Goal: Use online tool/utility: Utilize a website feature to perform a specific function

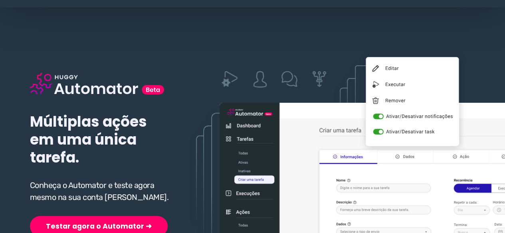
scroll to position [80, 0]
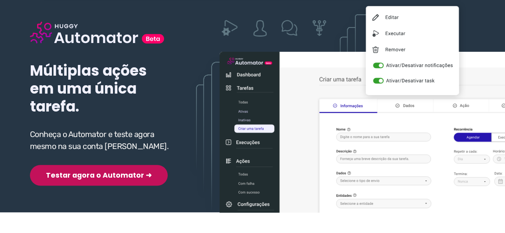
click at [71, 177] on button "Testar agora o Automator ➜" at bounding box center [99, 175] width 138 height 21
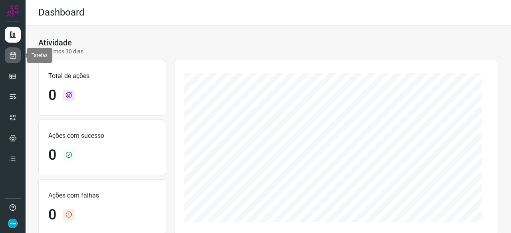
click at [14, 53] on icon at bounding box center [13, 55] width 8 height 8
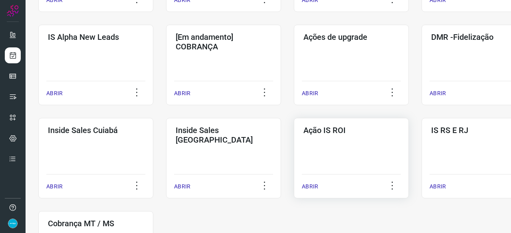
scroll to position [319, 0]
click at [434, 92] on p "ABRIR" at bounding box center [437, 93] width 16 height 8
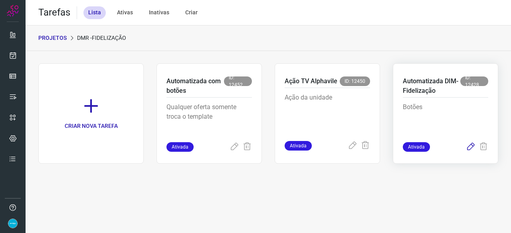
click at [470, 147] on icon at bounding box center [471, 147] width 10 height 10
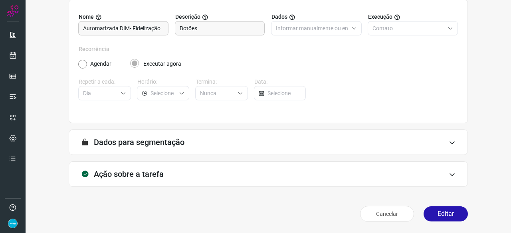
scroll to position [78, 0]
click at [436, 212] on button "Editar" at bounding box center [445, 214] width 44 height 15
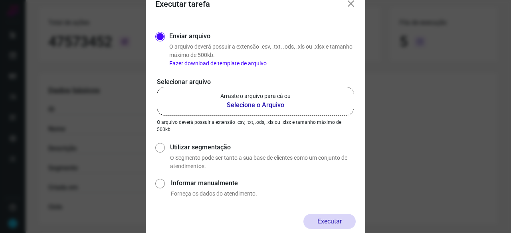
click at [243, 103] on b "Selecione o Arquivo" at bounding box center [255, 106] width 70 height 10
click at [0, 0] on input "Arraste o arquivo para cá ou Selecione o Arquivo" at bounding box center [0, 0] width 0 height 0
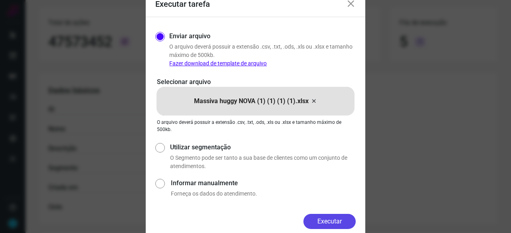
click at [341, 216] on button "Executar" at bounding box center [329, 221] width 52 height 15
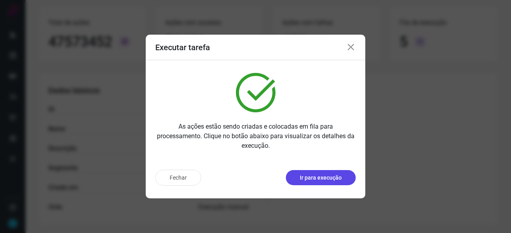
click at [337, 181] on p "Ir para execução" at bounding box center [321, 178] width 42 height 8
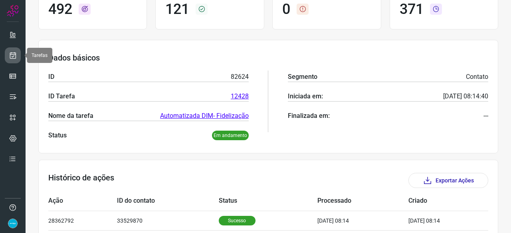
click at [14, 55] on icon at bounding box center [13, 55] width 8 height 8
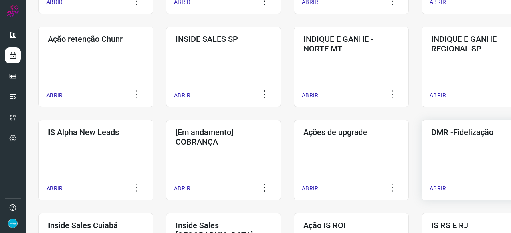
click at [443, 189] on p "ABRIR" at bounding box center [437, 189] width 16 height 8
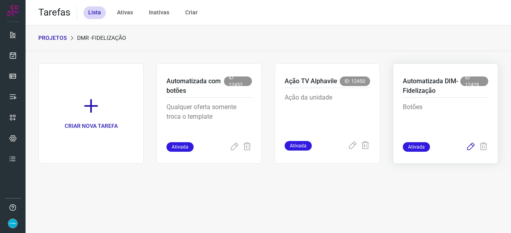
click at [471, 146] on icon at bounding box center [471, 147] width 10 height 10
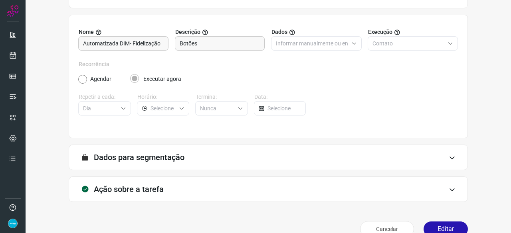
scroll to position [78, 0]
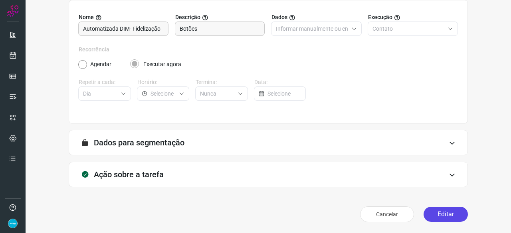
click at [448, 216] on button "Editar" at bounding box center [445, 214] width 44 height 15
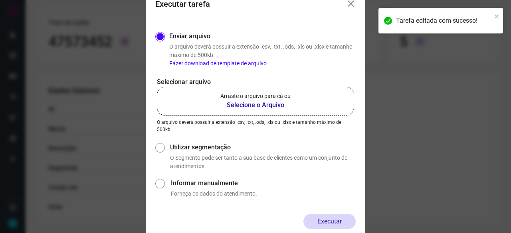
click at [254, 107] on b "Selecione o Arquivo" at bounding box center [255, 106] width 70 height 10
click at [0, 0] on input "Arraste o arquivo para cá ou Selecione o Arquivo" at bounding box center [0, 0] width 0 height 0
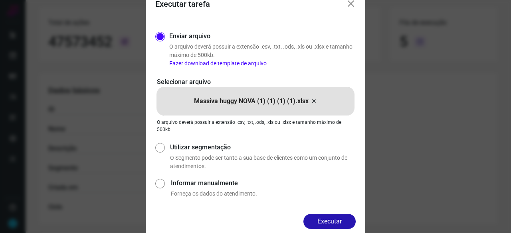
click at [332, 223] on button "Executar" at bounding box center [329, 221] width 52 height 15
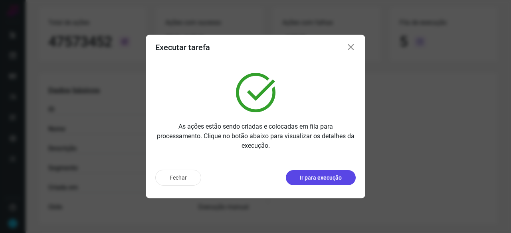
click at [321, 178] on p "Ir para execução" at bounding box center [321, 178] width 42 height 8
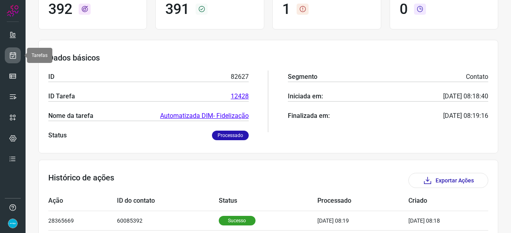
click at [14, 52] on icon at bounding box center [13, 55] width 8 height 8
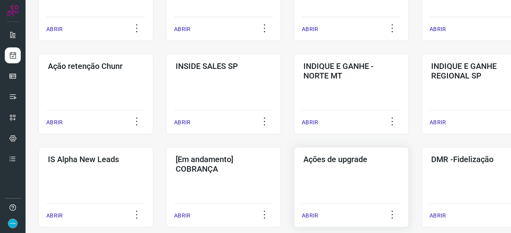
scroll to position [263, 0]
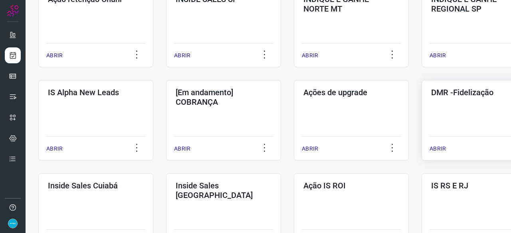
click at [440, 149] on p "ABRIR" at bounding box center [437, 149] width 16 height 8
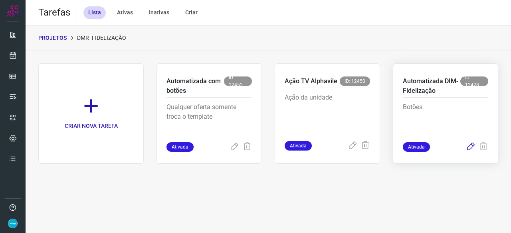
click at [466, 148] on icon at bounding box center [471, 147] width 10 height 10
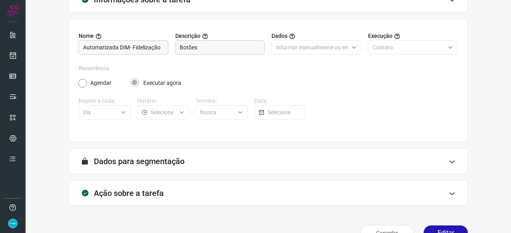
scroll to position [78, 0]
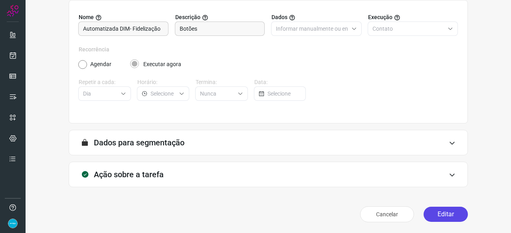
click at [436, 213] on button "Editar" at bounding box center [445, 214] width 44 height 15
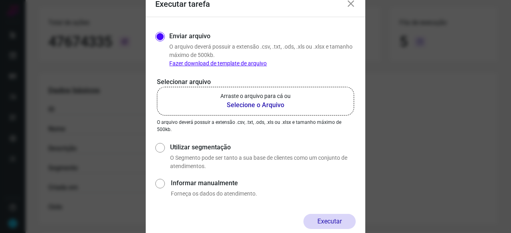
click at [236, 105] on b "Selecione o Arquivo" at bounding box center [255, 106] width 70 height 10
click at [0, 0] on input "Arraste o arquivo para cá ou Selecione o Arquivo" at bounding box center [0, 0] width 0 height 0
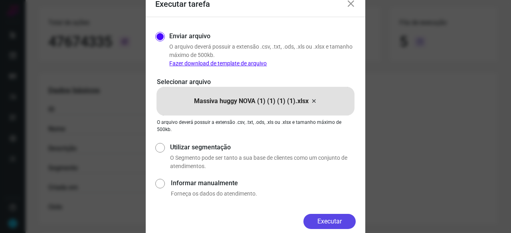
click at [328, 221] on button "Executar" at bounding box center [329, 221] width 52 height 15
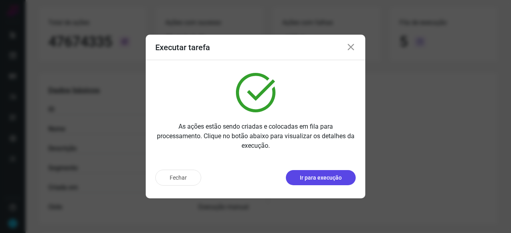
click at [323, 180] on p "Ir para execução" at bounding box center [321, 178] width 42 height 8
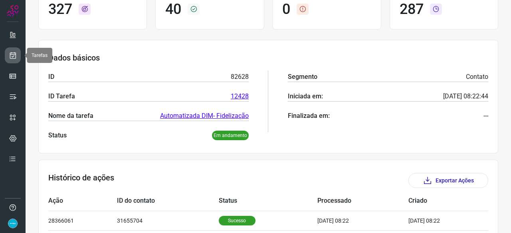
click at [10, 56] on icon at bounding box center [13, 55] width 8 height 8
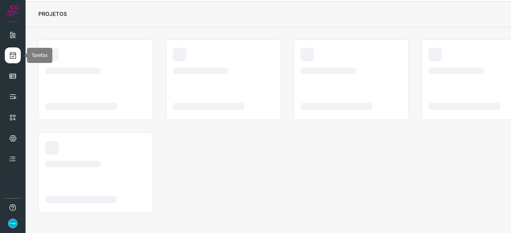
scroll to position [24, 0]
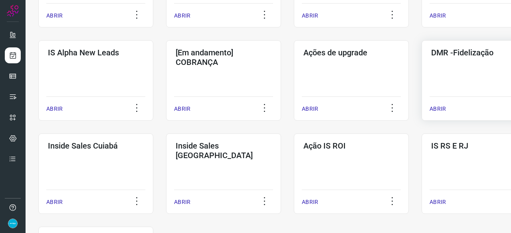
click at [438, 108] on p "ABRIR" at bounding box center [437, 109] width 16 height 8
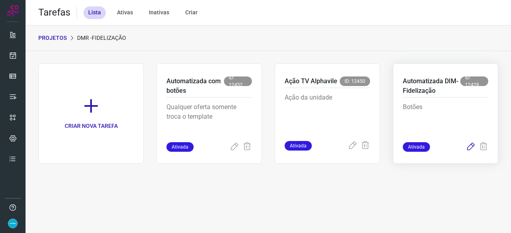
click at [474, 144] on icon at bounding box center [471, 147] width 10 height 10
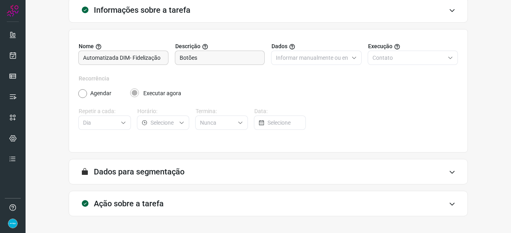
scroll to position [78, 0]
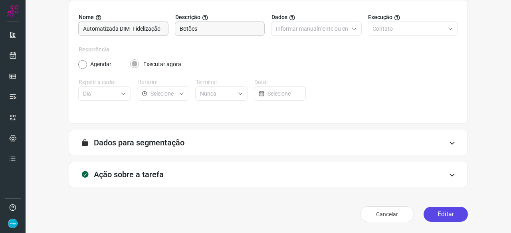
click at [444, 214] on button "Editar" at bounding box center [445, 214] width 44 height 15
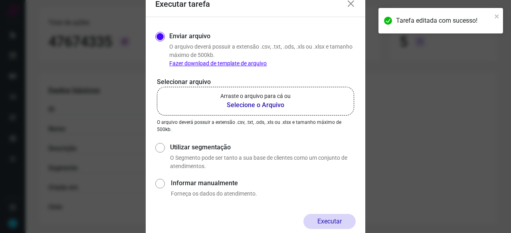
click at [234, 106] on b "Selecione o Arquivo" at bounding box center [255, 106] width 70 height 10
click at [0, 0] on input "Arraste o arquivo para cá ou Selecione o Arquivo" at bounding box center [0, 0] width 0 height 0
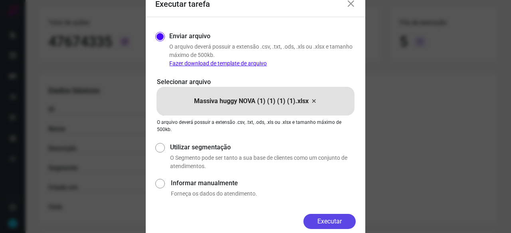
click at [323, 222] on button "Executar" at bounding box center [329, 221] width 52 height 15
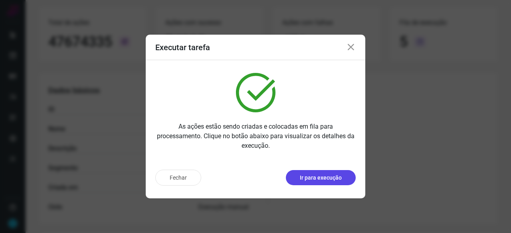
click at [314, 176] on p "Ir para execução" at bounding box center [321, 178] width 42 height 8
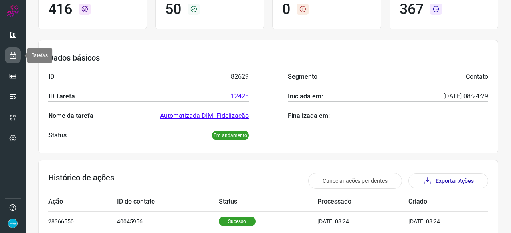
click at [12, 52] on icon at bounding box center [13, 55] width 8 height 8
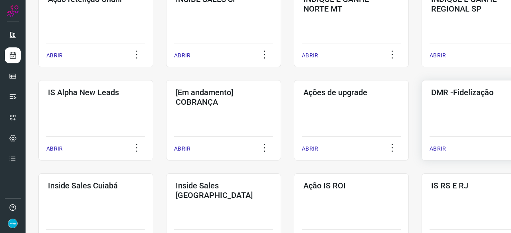
click at [435, 147] on p "ABRIR" at bounding box center [437, 149] width 16 height 8
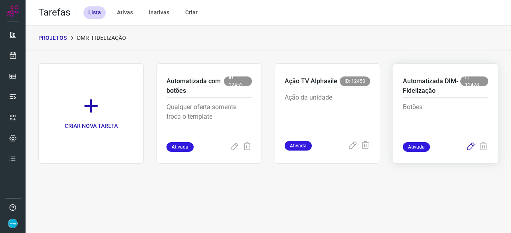
click at [474, 147] on icon at bounding box center [471, 147] width 10 height 10
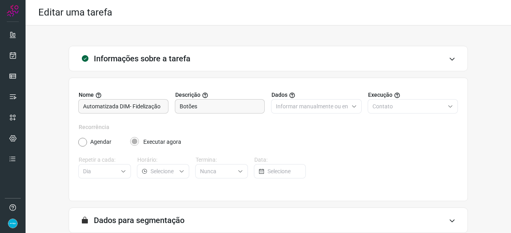
scroll to position [78, 0]
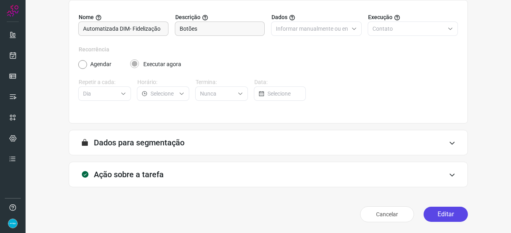
click at [447, 216] on button "Editar" at bounding box center [445, 214] width 44 height 15
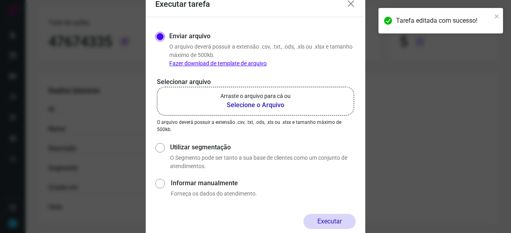
click at [243, 104] on b "Selecione o Arquivo" at bounding box center [255, 106] width 70 height 10
click at [0, 0] on input "Arraste o arquivo para cá ou Selecione o Arquivo" at bounding box center [0, 0] width 0 height 0
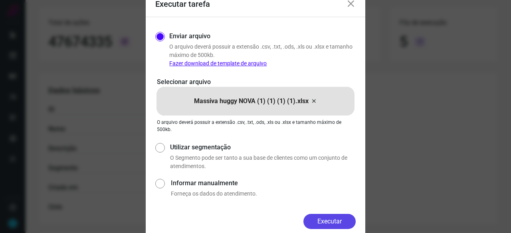
click at [340, 223] on button "Executar" at bounding box center [329, 221] width 52 height 15
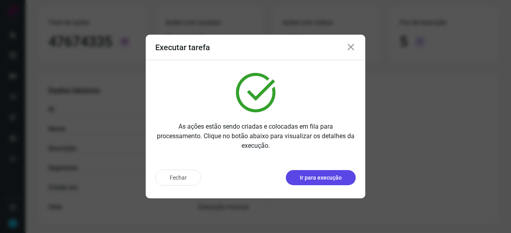
click at [322, 178] on p "Ir para execução" at bounding box center [321, 178] width 42 height 8
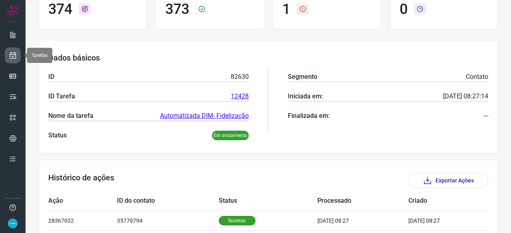
click at [15, 53] on icon at bounding box center [13, 55] width 8 height 8
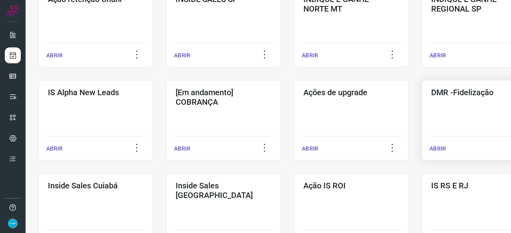
click at [435, 148] on p "ABRIR" at bounding box center [437, 149] width 16 height 8
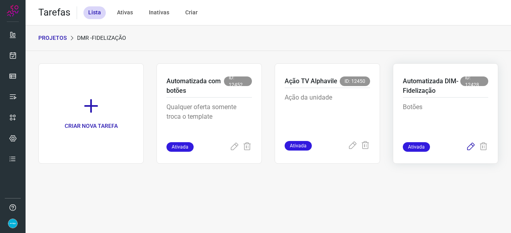
click at [469, 146] on icon at bounding box center [471, 147] width 10 height 10
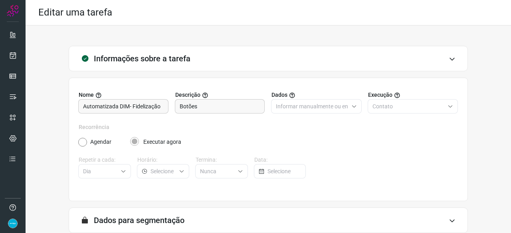
scroll to position [78, 0]
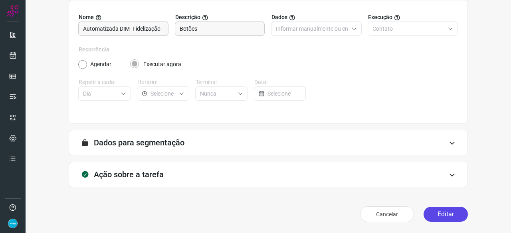
click at [430, 213] on button "Editar" at bounding box center [445, 214] width 44 height 15
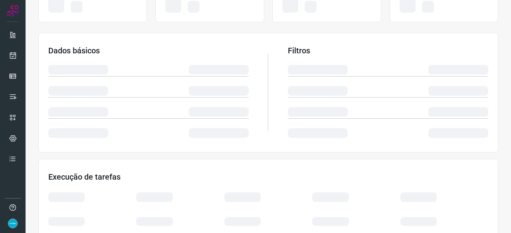
scroll to position [158, 0]
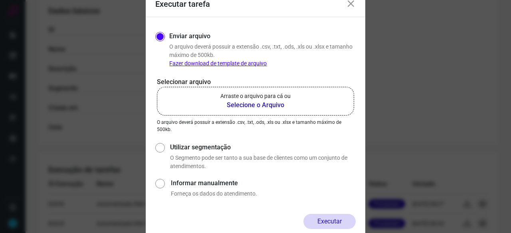
click at [249, 107] on b "Selecione o Arquivo" at bounding box center [255, 106] width 70 height 10
click at [0, 0] on input "Arraste o arquivo para cá ou Selecione o Arquivo" at bounding box center [0, 0] width 0 height 0
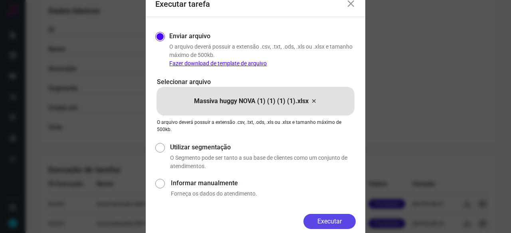
click at [339, 221] on button "Executar" at bounding box center [329, 221] width 52 height 15
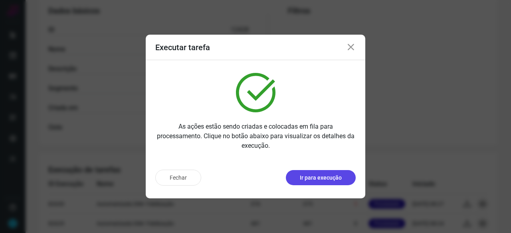
click at [326, 177] on p "Ir para execução" at bounding box center [321, 178] width 42 height 8
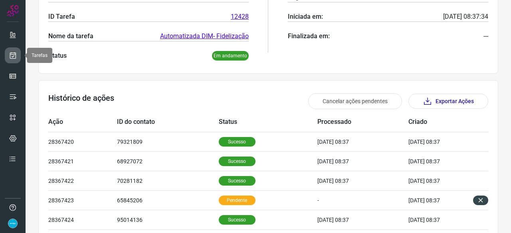
click at [16, 51] on icon at bounding box center [13, 55] width 8 height 8
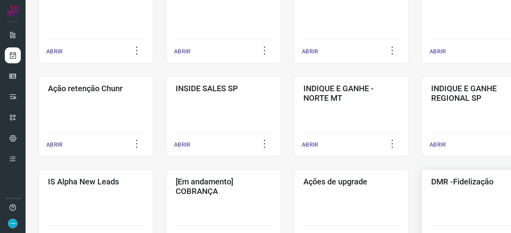
scroll to position [223, 0]
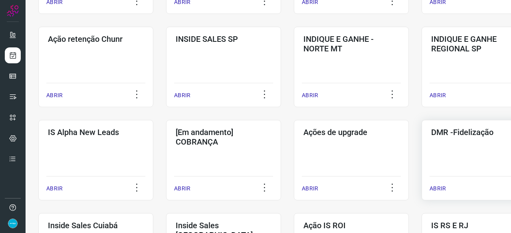
click at [442, 187] on p "ABRIR" at bounding box center [437, 189] width 16 height 8
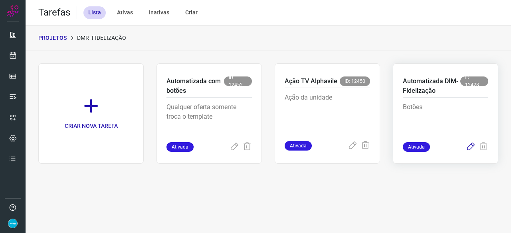
click at [468, 147] on icon at bounding box center [471, 147] width 10 height 10
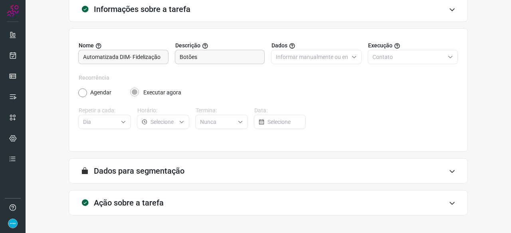
scroll to position [78, 0]
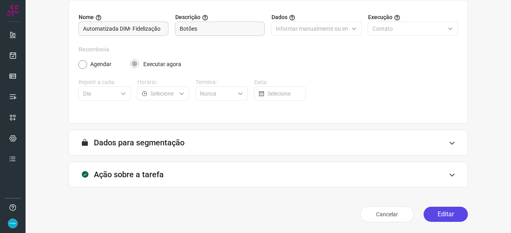
click at [449, 213] on button "Editar" at bounding box center [445, 214] width 44 height 15
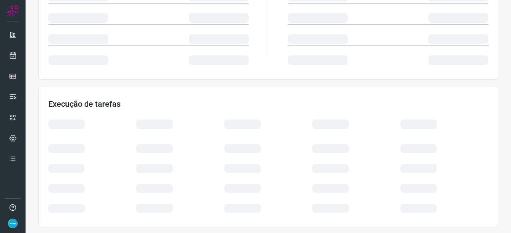
scroll to position [191, 0]
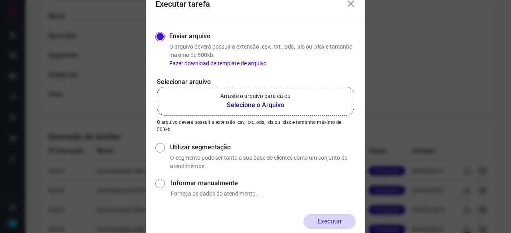
click at [251, 107] on b "Selecione o Arquivo" at bounding box center [255, 106] width 70 height 10
click at [0, 0] on input "Arraste o arquivo para cá ou Selecione o Arquivo" at bounding box center [0, 0] width 0 height 0
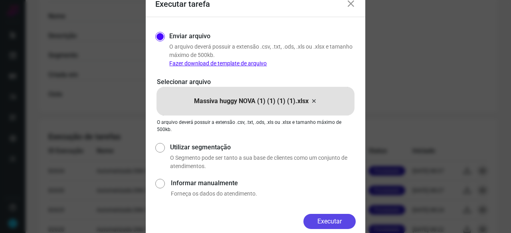
click at [326, 217] on button "Executar" at bounding box center [329, 221] width 52 height 15
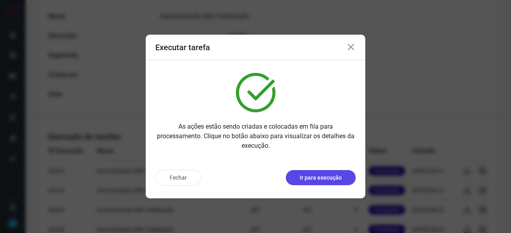
click at [317, 175] on p "Ir para execução" at bounding box center [321, 178] width 42 height 8
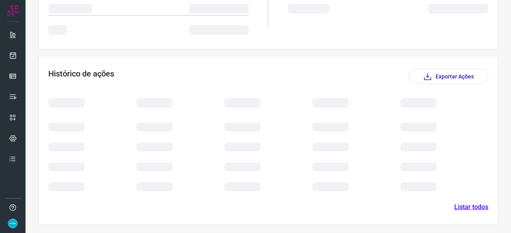
scroll to position [186, 0]
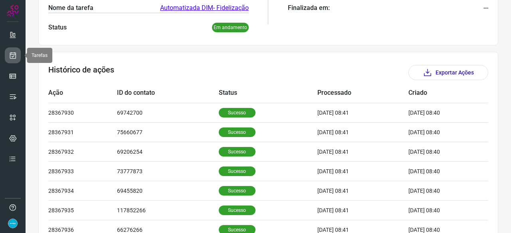
click at [12, 55] on icon at bounding box center [13, 55] width 8 height 8
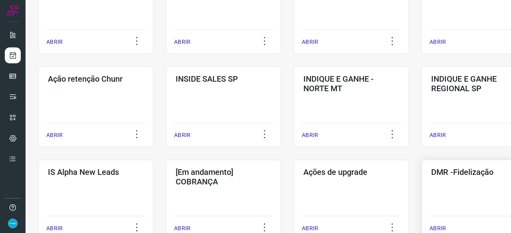
scroll to position [223, 0]
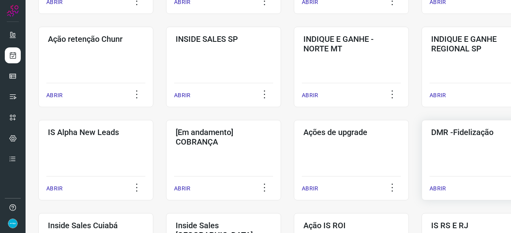
click at [433, 193] on div "ABRIR" at bounding box center [478, 186] width 99 height 20
click at [437, 186] on p "ABRIR" at bounding box center [437, 189] width 16 height 8
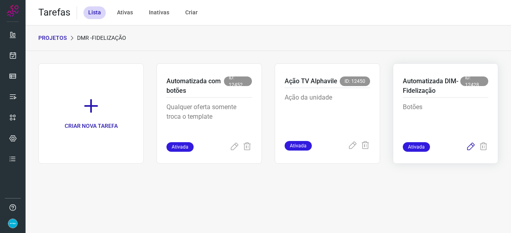
click at [472, 144] on icon at bounding box center [471, 147] width 10 height 10
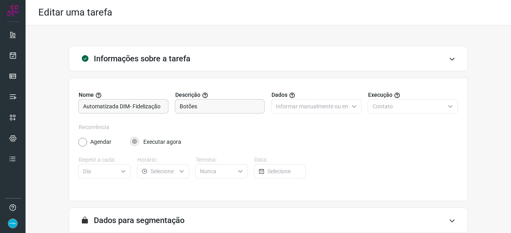
scroll to position [78, 0]
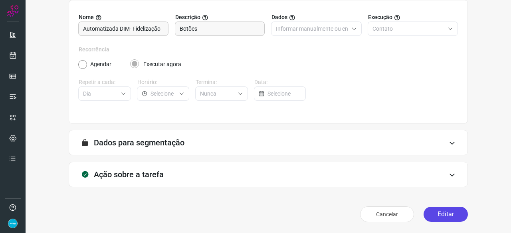
click at [442, 216] on button "Editar" at bounding box center [445, 214] width 44 height 15
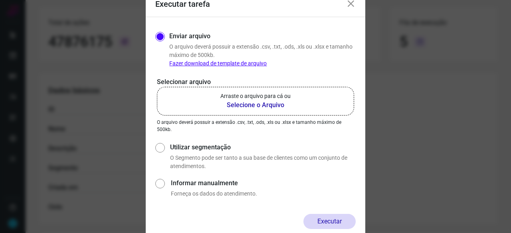
click at [276, 105] on b "Selecione o Arquivo" at bounding box center [255, 106] width 70 height 10
click at [0, 0] on input "Arraste o arquivo para cá ou Selecione o Arquivo" at bounding box center [0, 0] width 0 height 0
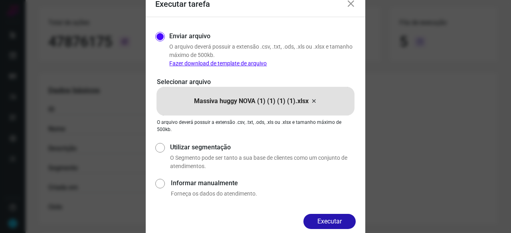
drag, startPoint x: 328, startPoint y: 222, endPoint x: 334, endPoint y: 223, distance: 6.0
click at [330, 222] on button "Executar" at bounding box center [329, 221] width 52 height 15
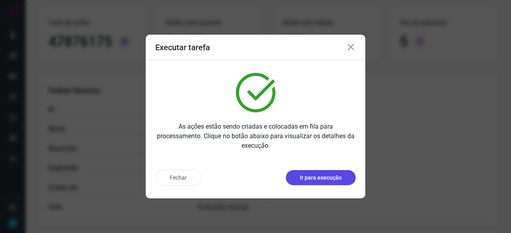
click at [319, 179] on p "Ir para execução" at bounding box center [321, 178] width 42 height 8
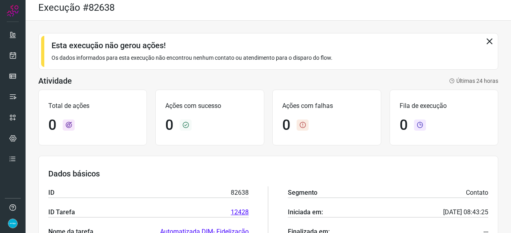
scroll to position [1, 0]
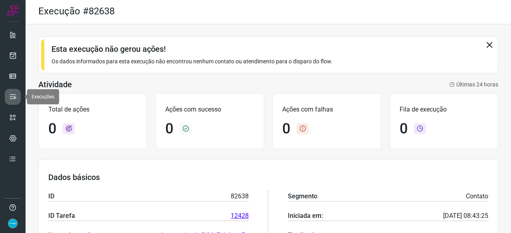
click at [16, 95] on icon at bounding box center [13, 97] width 8 height 8
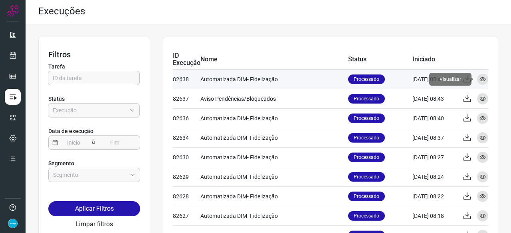
click at [479, 78] on icon at bounding box center [482, 79] width 6 height 6
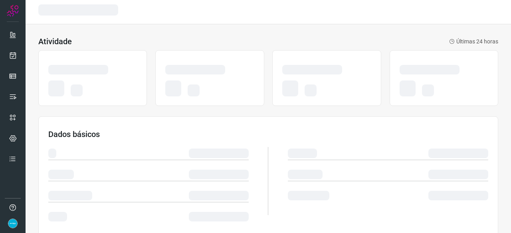
scroll to position [2, 0]
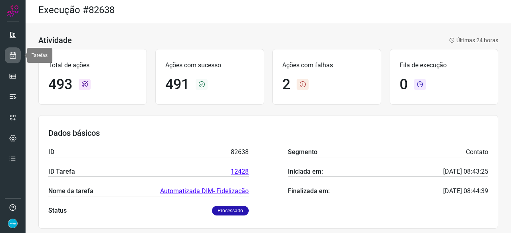
click at [12, 55] on icon at bounding box center [13, 55] width 8 height 8
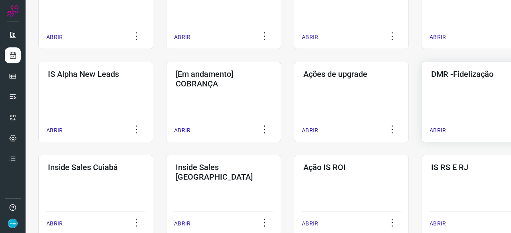
click at [434, 130] on p "ABRIR" at bounding box center [437, 130] width 16 height 8
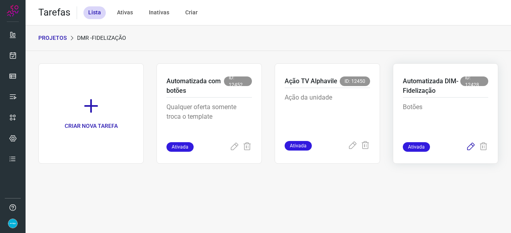
click at [473, 146] on icon at bounding box center [471, 147] width 10 height 10
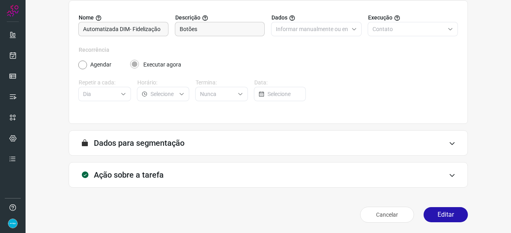
scroll to position [78, 0]
click at [443, 218] on button "Editar" at bounding box center [445, 214] width 44 height 15
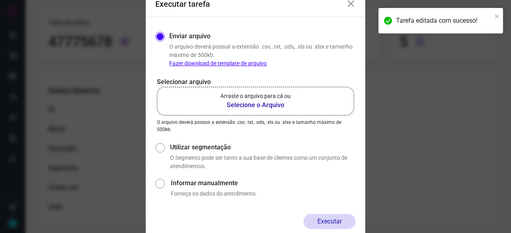
click at [261, 102] on b "Selecione o Arquivo" at bounding box center [255, 106] width 70 height 10
click at [0, 0] on input "Arraste o arquivo para cá ou Selecione o Arquivo" at bounding box center [0, 0] width 0 height 0
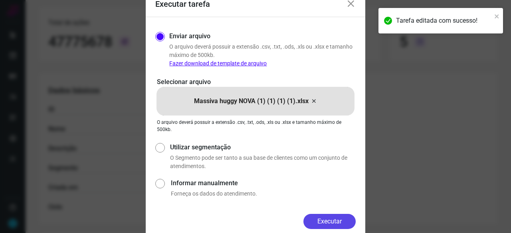
click at [321, 217] on button "Executar" at bounding box center [329, 221] width 52 height 15
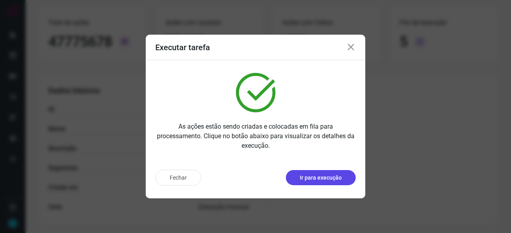
click at [313, 176] on p "Ir para execução" at bounding box center [321, 178] width 42 height 8
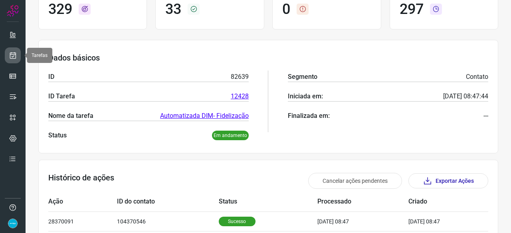
click at [13, 55] on icon at bounding box center [13, 55] width 8 height 8
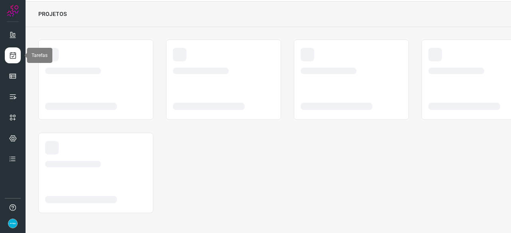
scroll to position [24, 0]
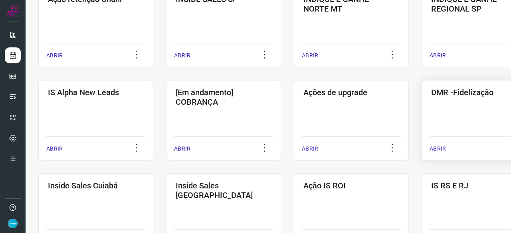
click at [439, 149] on p "ABRIR" at bounding box center [437, 149] width 16 height 8
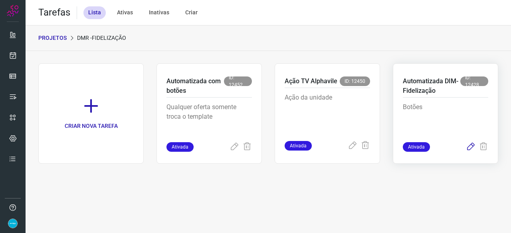
click at [469, 145] on icon at bounding box center [471, 147] width 10 height 10
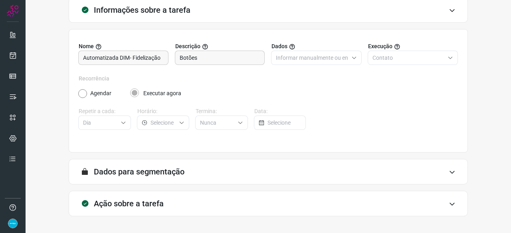
scroll to position [78, 0]
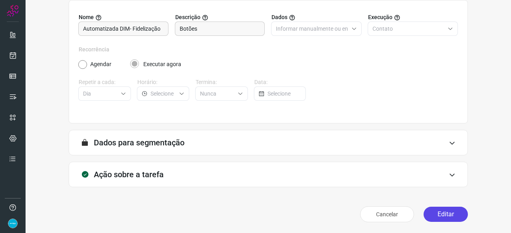
click at [431, 217] on button "Editar" at bounding box center [445, 214] width 44 height 15
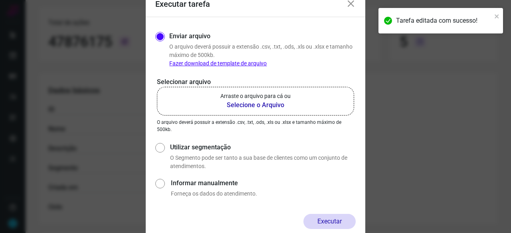
click at [236, 107] on b "Selecione o Arquivo" at bounding box center [255, 106] width 70 height 10
click at [0, 0] on input "Arraste o arquivo para cá ou Selecione o Arquivo" at bounding box center [0, 0] width 0 height 0
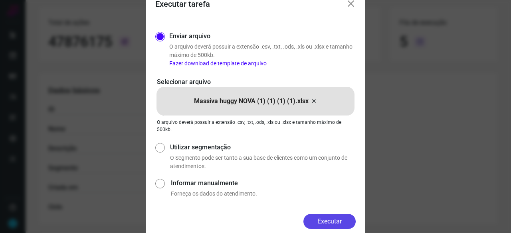
click at [343, 220] on button "Executar" at bounding box center [329, 221] width 52 height 15
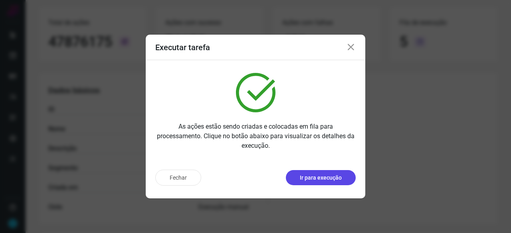
click at [316, 178] on p "Ir para execução" at bounding box center [321, 178] width 42 height 8
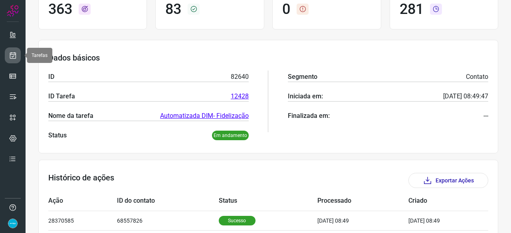
click at [12, 53] on icon at bounding box center [13, 55] width 8 height 8
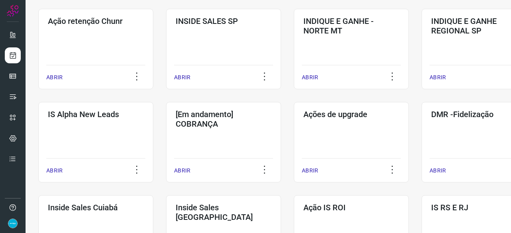
scroll to position [263, 0]
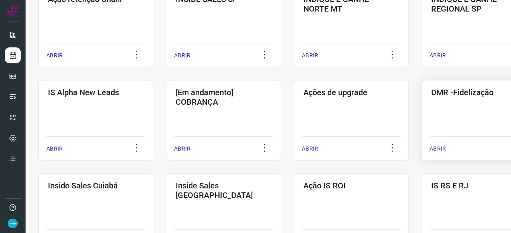
click at [436, 148] on p "ABRIR" at bounding box center [437, 149] width 16 height 8
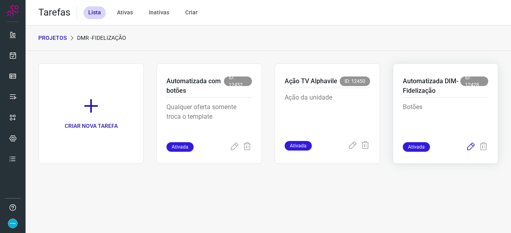
click at [469, 147] on icon at bounding box center [471, 147] width 10 height 10
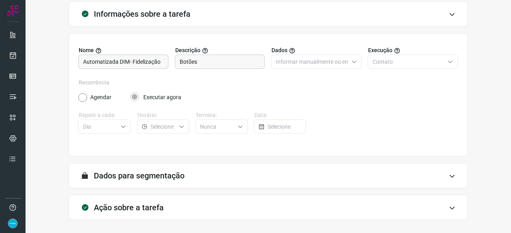
scroll to position [78, 0]
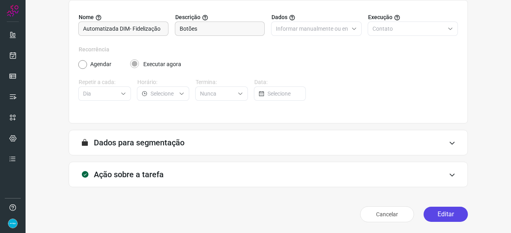
click at [443, 215] on button "Editar" at bounding box center [445, 214] width 44 height 15
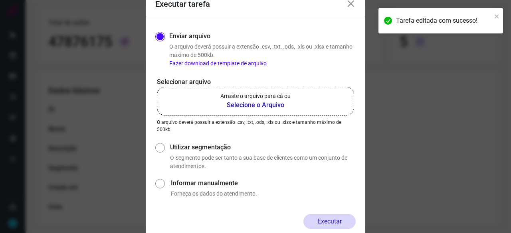
click at [260, 106] on b "Selecione o Arquivo" at bounding box center [255, 106] width 70 height 10
click at [0, 0] on input "Arraste o arquivo para cá ou Selecione o Arquivo" at bounding box center [0, 0] width 0 height 0
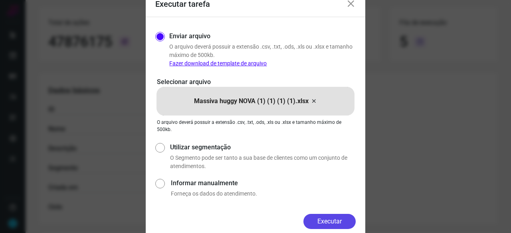
click at [335, 222] on button "Executar" at bounding box center [329, 221] width 52 height 15
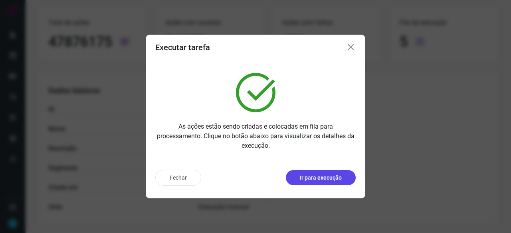
click at [323, 180] on p "Ir para execução" at bounding box center [321, 178] width 42 height 8
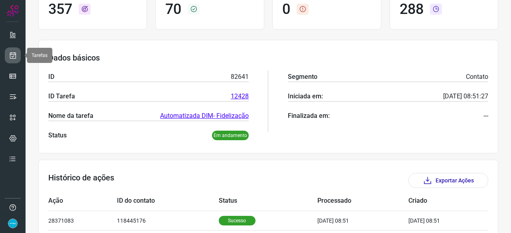
click at [15, 54] on icon at bounding box center [13, 55] width 8 height 8
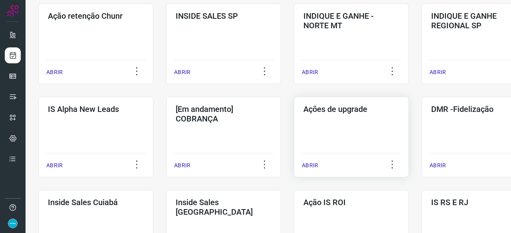
scroll to position [263, 0]
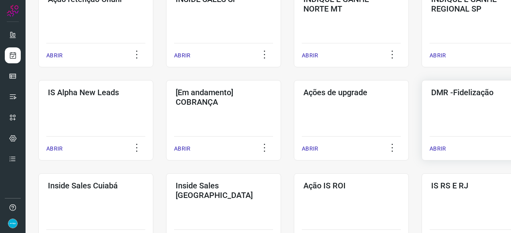
click at [438, 146] on p "ABRIR" at bounding box center [437, 149] width 16 height 8
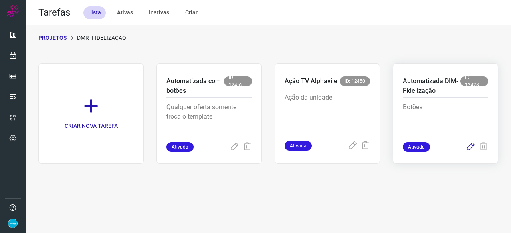
click at [470, 147] on icon at bounding box center [471, 147] width 10 height 10
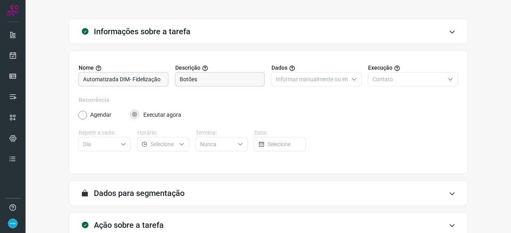
scroll to position [40, 0]
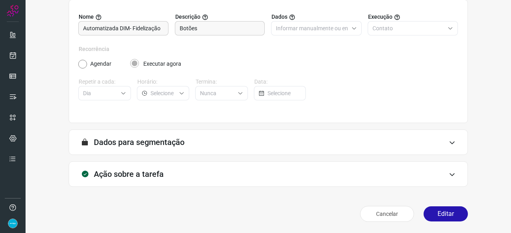
scroll to position [78, 0]
click at [434, 214] on button "Editar" at bounding box center [445, 214] width 44 height 15
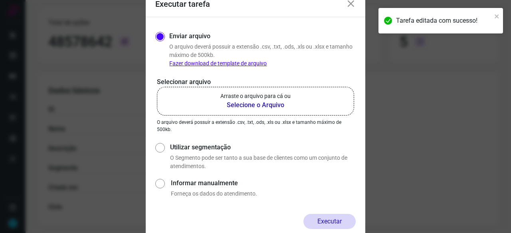
click at [237, 104] on b "Selecione o Arquivo" at bounding box center [255, 106] width 70 height 10
click at [0, 0] on input "Arraste o arquivo para cá ou Selecione o Arquivo" at bounding box center [0, 0] width 0 height 0
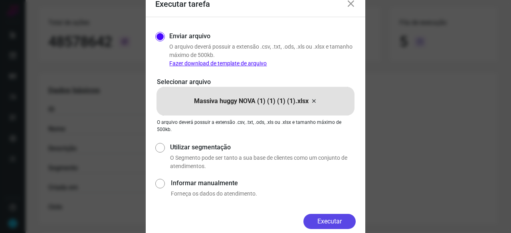
click at [335, 222] on button "Executar" at bounding box center [329, 221] width 52 height 15
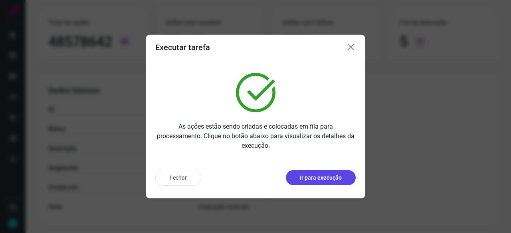
click at [329, 176] on p "Ir para execução" at bounding box center [321, 178] width 42 height 8
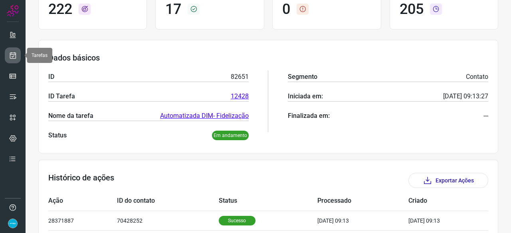
click at [14, 55] on icon at bounding box center [13, 55] width 8 height 8
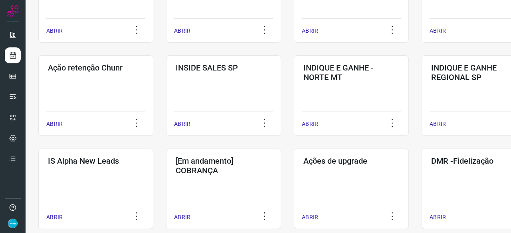
scroll to position [223, 0]
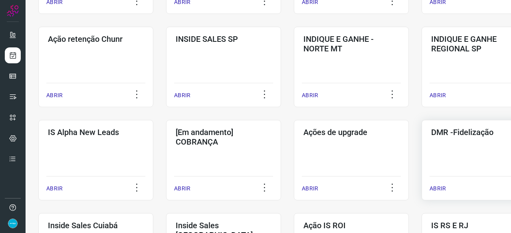
click at [445, 186] on p "ABRIR" at bounding box center [437, 189] width 16 height 8
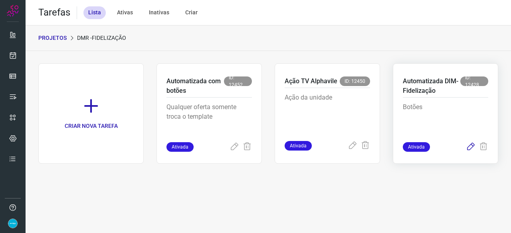
click at [473, 144] on icon at bounding box center [471, 147] width 10 height 10
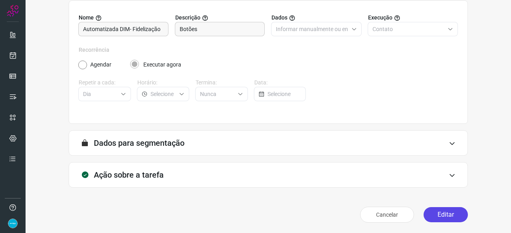
scroll to position [78, 0]
click at [433, 215] on button "Editar" at bounding box center [445, 214] width 44 height 15
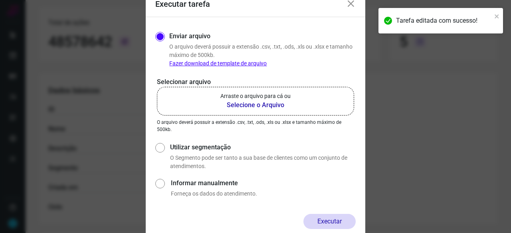
click at [270, 106] on b "Selecione o Arquivo" at bounding box center [255, 106] width 70 height 10
click at [0, 0] on input "Arraste o arquivo para cá ou Selecione o Arquivo" at bounding box center [0, 0] width 0 height 0
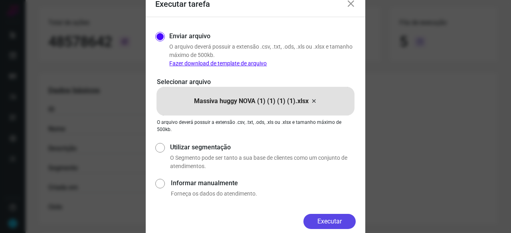
click at [335, 220] on button "Executar" at bounding box center [329, 221] width 52 height 15
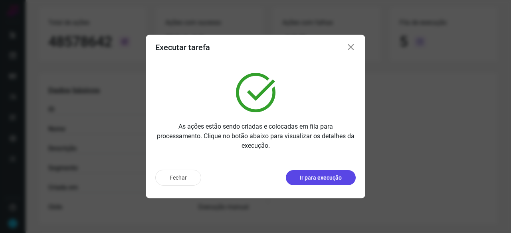
click at [317, 179] on p "Ir para execução" at bounding box center [321, 178] width 42 height 8
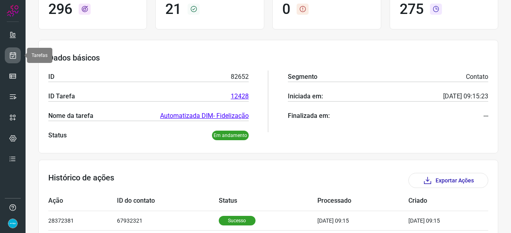
click at [8, 55] on link at bounding box center [13, 55] width 16 height 16
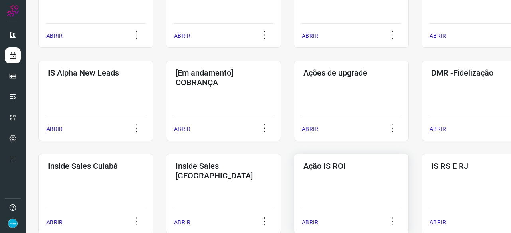
scroll to position [303, 0]
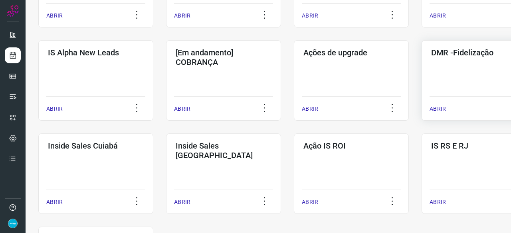
click at [436, 107] on p "ABRIR" at bounding box center [437, 109] width 16 height 8
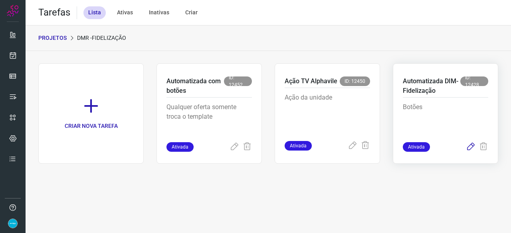
click at [468, 148] on icon at bounding box center [471, 147] width 10 height 10
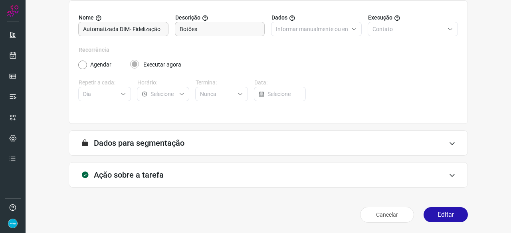
scroll to position [78, 0]
click at [444, 215] on button "Editar" at bounding box center [445, 214] width 44 height 15
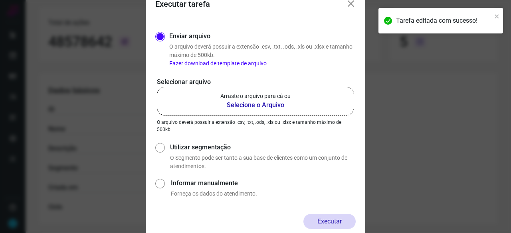
click at [243, 106] on b "Selecione o Arquivo" at bounding box center [255, 106] width 70 height 10
click at [0, 0] on input "Arraste o arquivo para cá ou Selecione o Arquivo" at bounding box center [0, 0] width 0 height 0
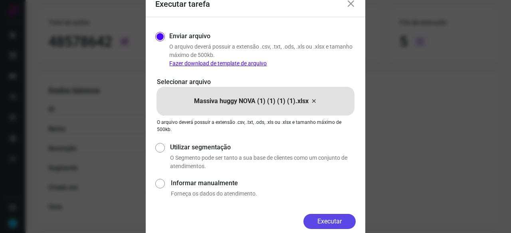
click at [319, 218] on button "Executar" at bounding box center [329, 221] width 52 height 15
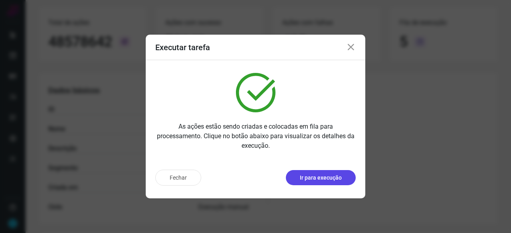
click at [326, 180] on p "Ir para execução" at bounding box center [321, 178] width 42 height 8
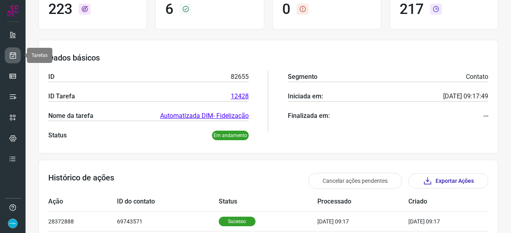
click at [9, 55] on icon at bounding box center [13, 55] width 8 height 8
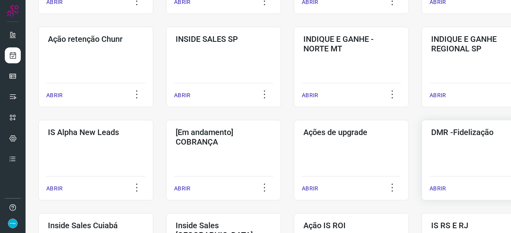
click at [437, 186] on p "ABRIR" at bounding box center [437, 189] width 16 height 8
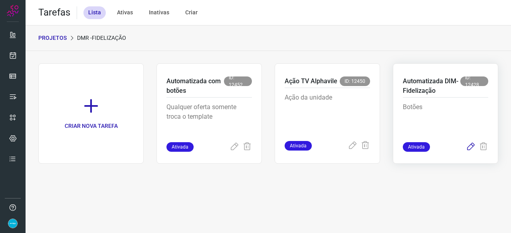
click at [470, 146] on icon at bounding box center [471, 147] width 10 height 10
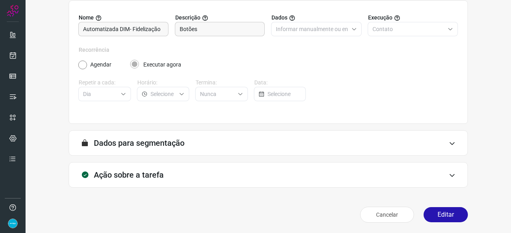
scroll to position [78, 0]
click at [438, 214] on button "Editar" at bounding box center [445, 214] width 44 height 15
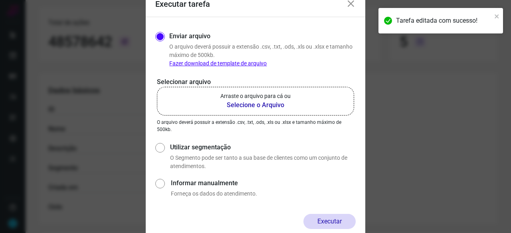
click at [243, 105] on b "Selecione o Arquivo" at bounding box center [255, 106] width 70 height 10
click at [0, 0] on input "Arraste o arquivo para cá ou Selecione o Arquivo" at bounding box center [0, 0] width 0 height 0
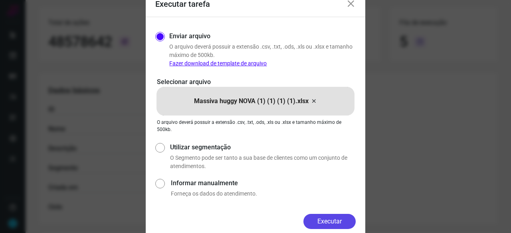
click at [330, 220] on button "Executar" at bounding box center [329, 221] width 52 height 15
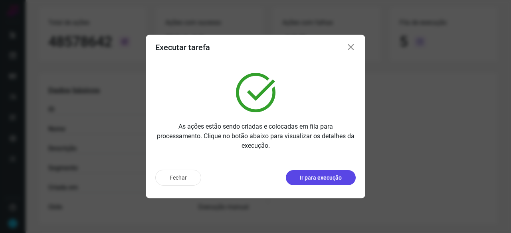
click at [318, 178] on p "Ir para execução" at bounding box center [321, 178] width 42 height 8
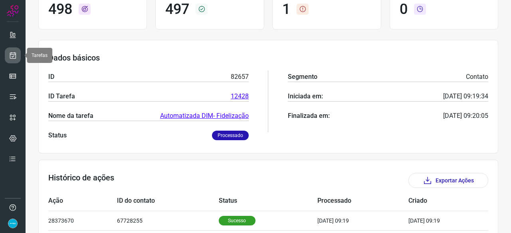
click at [17, 55] on link at bounding box center [13, 55] width 16 height 16
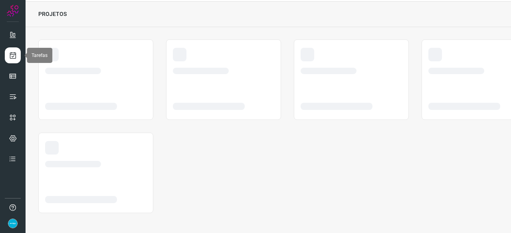
scroll to position [24, 0]
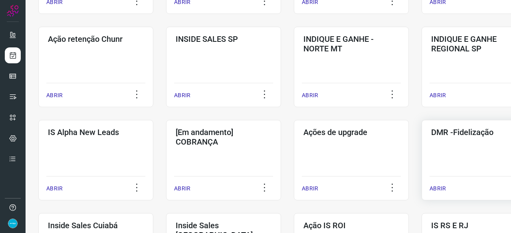
click at [441, 189] on p "ABRIR" at bounding box center [437, 189] width 16 height 8
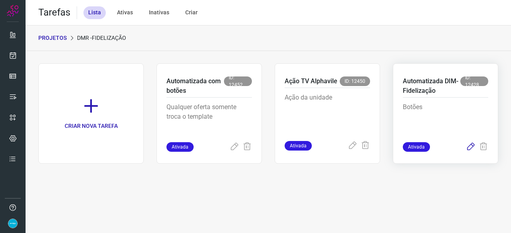
click at [468, 147] on icon at bounding box center [471, 147] width 10 height 10
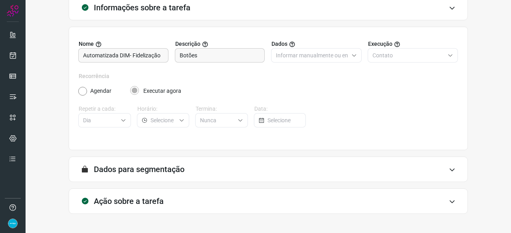
scroll to position [78, 0]
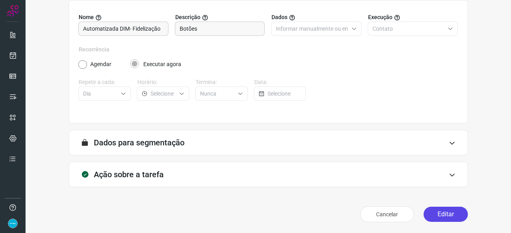
click at [439, 215] on button "Editar" at bounding box center [445, 214] width 44 height 15
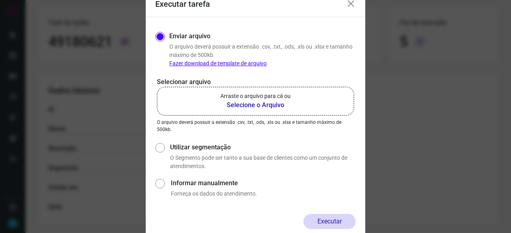
click at [250, 106] on b "Selecione o Arquivo" at bounding box center [255, 106] width 70 height 10
click at [0, 0] on input "Arraste o arquivo para cá ou Selecione o Arquivo" at bounding box center [0, 0] width 0 height 0
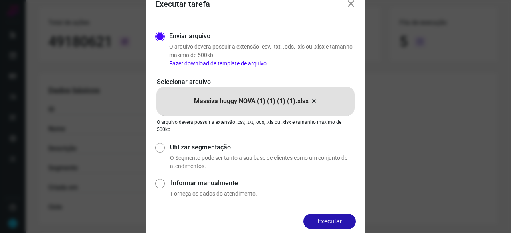
click at [336, 221] on button "Executar" at bounding box center [329, 221] width 52 height 15
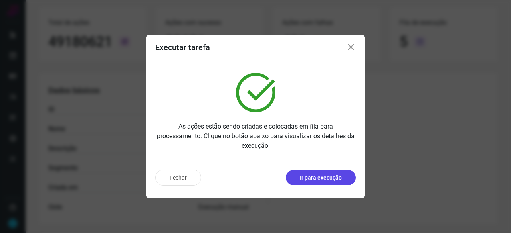
click at [326, 177] on p "Ir para execução" at bounding box center [321, 178] width 42 height 8
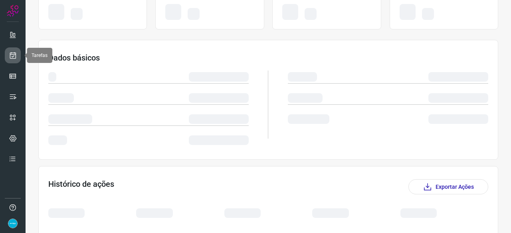
click at [11, 55] on icon at bounding box center [13, 55] width 8 height 8
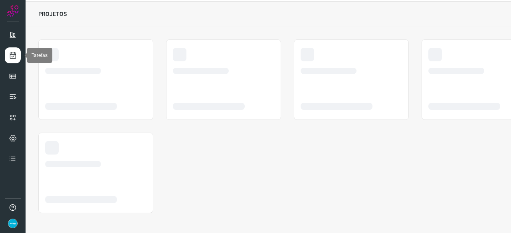
scroll to position [24, 0]
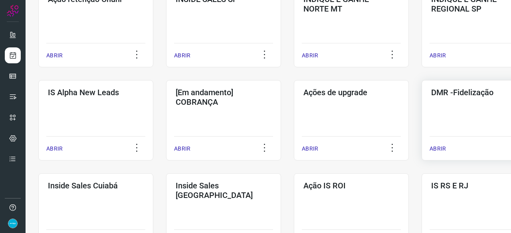
click at [434, 150] on p "ABRIR" at bounding box center [437, 149] width 16 height 8
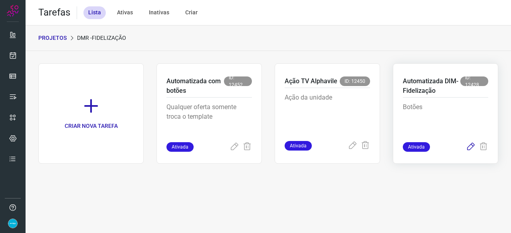
click at [468, 146] on icon at bounding box center [471, 147] width 10 height 10
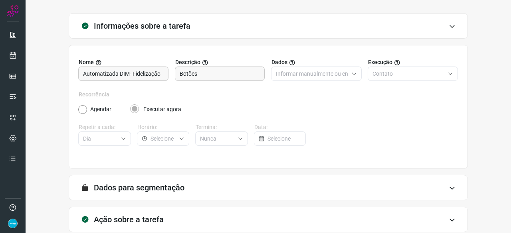
scroll to position [78, 0]
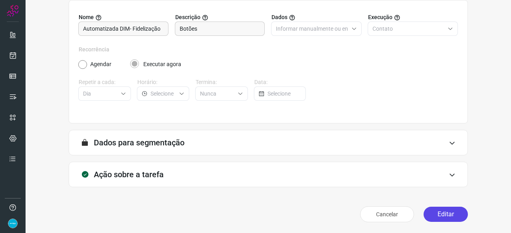
click at [444, 217] on button "Editar" at bounding box center [445, 214] width 44 height 15
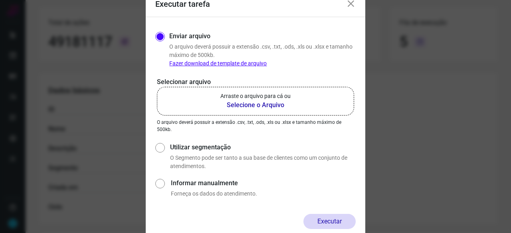
click at [239, 103] on b "Selecione o Arquivo" at bounding box center [255, 106] width 70 height 10
click at [0, 0] on input "Arraste o arquivo para cá ou Selecione o Arquivo" at bounding box center [0, 0] width 0 height 0
click at [351, 6] on icon at bounding box center [351, 4] width 10 height 10
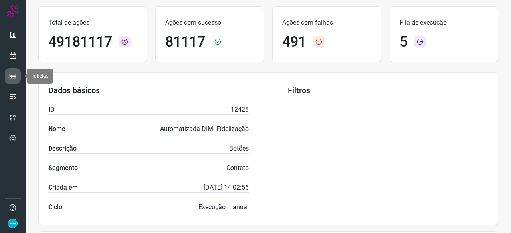
click at [14, 77] on icon at bounding box center [13, 76] width 8 height 8
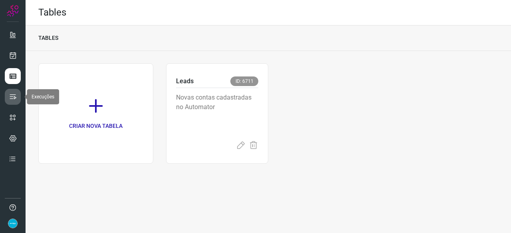
click at [14, 94] on icon at bounding box center [13, 97] width 8 height 8
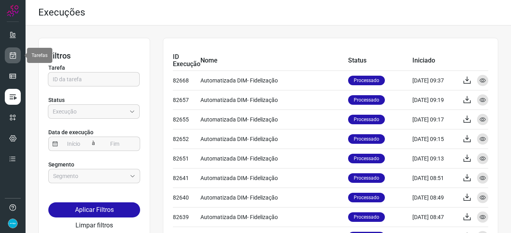
click at [11, 57] on icon at bounding box center [13, 55] width 8 height 8
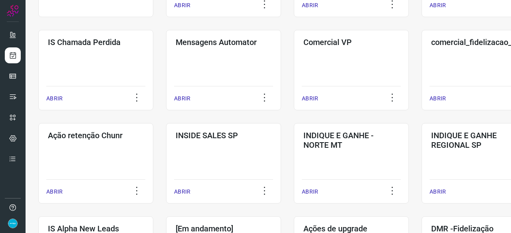
scroll to position [199, 0]
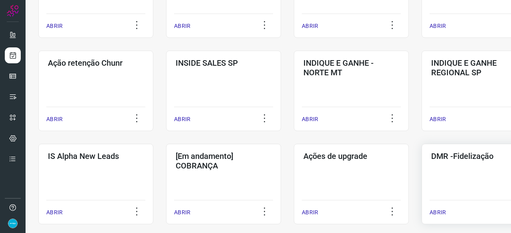
click at [440, 213] on p "ABRIR" at bounding box center [437, 213] width 16 height 8
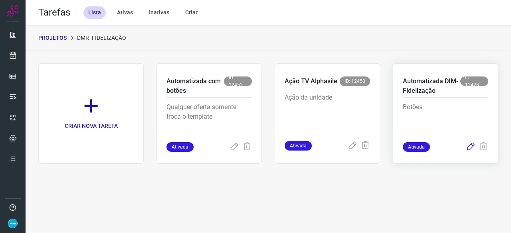
click at [471, 146] on icon at bounding box center [471, 147] width 10 height 10
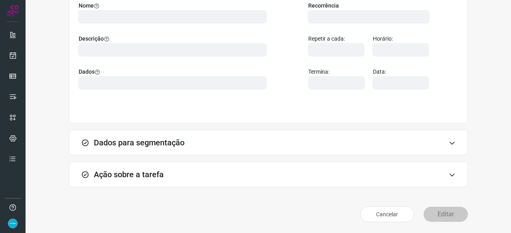
scroll to position [78, 0]
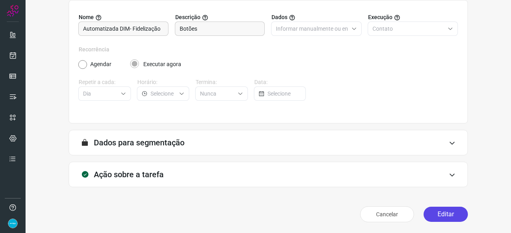
click at [433, 212] on button "Editar" at bounding box center [445, 214] width 44 height 15
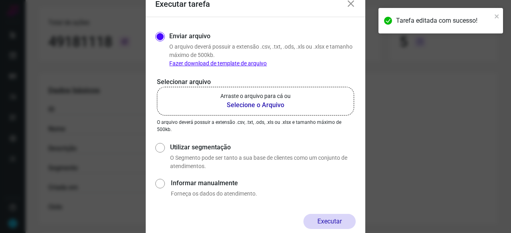
click at [255, 103] on b "Selecione o Arquivo" at bounding box center [255, 106] width 70 height 10
click at [0, 0] on input "Arraste o arquivo para cá ou Selecione o Arquivo" at bounding box center [0, 0] width 0 height 0
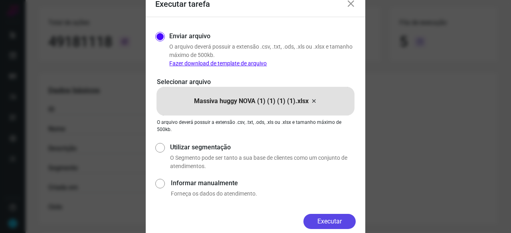
click at [334, 216] on button "Executar" at bounding box center [329, 221] width 52 height 15
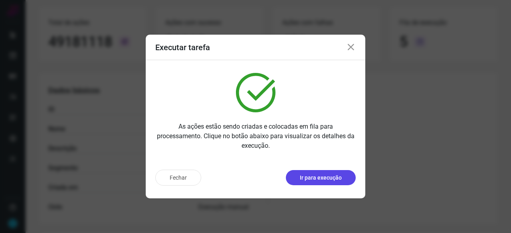
click at [323, 177] on p "Ir para execução" at bounding box center [321, 178] width 42 height 8
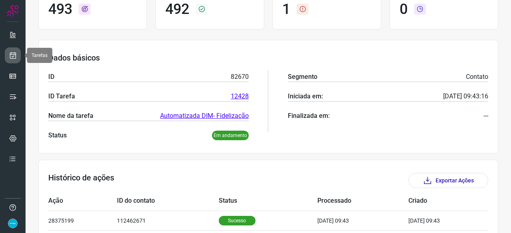
click at [16, 55] on icon at bounding box center [13, 55] width 8 height 8
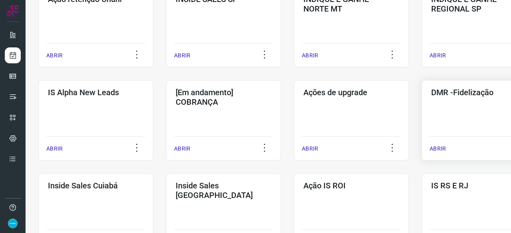
click at [440, 148] on p "ABRIR" at bounding box center [437, 149] width 16 height 8
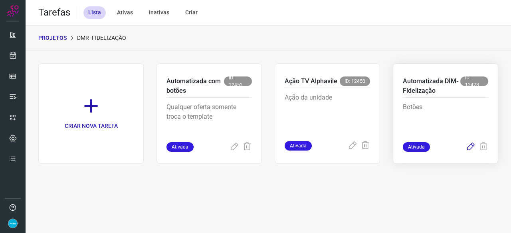
click at [472, 147] on icon at bounding box center [471, 147] width 10 height 10
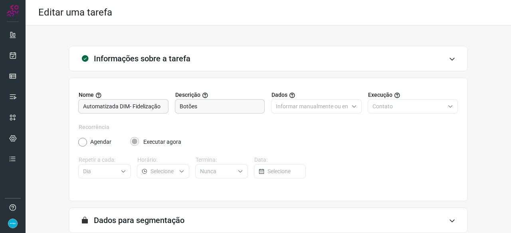
scroll to position [78, 0]
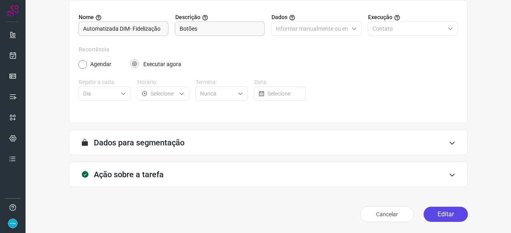
click at [435, 215] on button "Editar" at bounding box center [445, 214] width 44 height 15
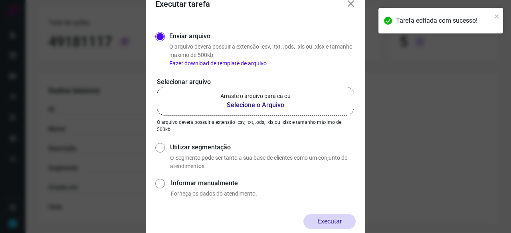
click at [246, 105] on b "Selecione o Arquivo" at bounding box center [255, 106] width 70 height 10
click at [0, 0] on input "Arraste o arquivo para cá ou Selecione o Arquivo" at bounding box center [0, 0] width 0 height 0
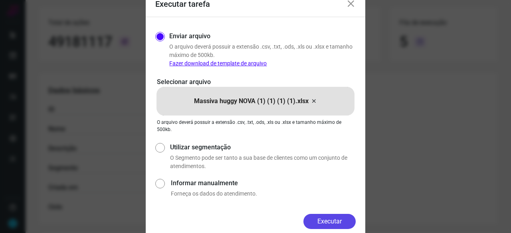
click at [327, 217] on button "Executar" at bounding box center [329, 221] width 52 height 15
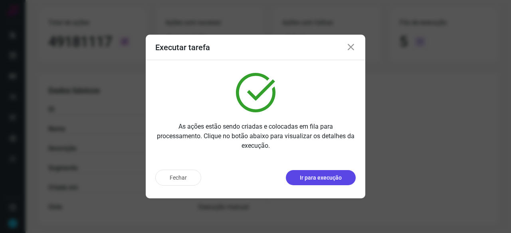
click at [333, 180] on p "Ir para execução" at bounding box center [321, 178] width 42 height 8
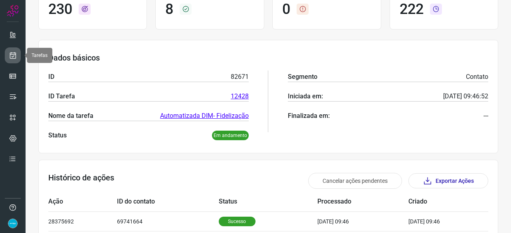
click at [16, 56] on icon at bounding box center [13, 55] width 8 height 8
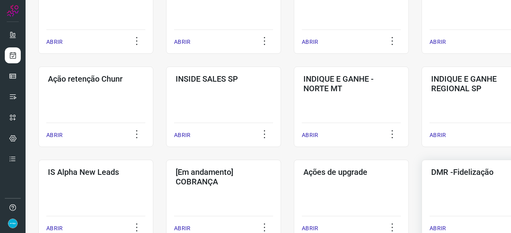
click at [436, 225] on p "ABRIR" at bounding box center [437, 229] width 16 height 8
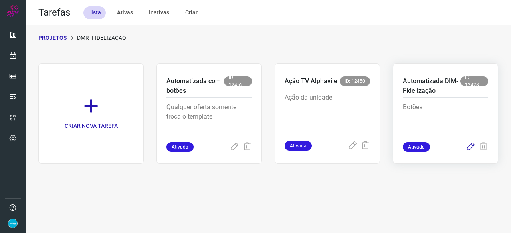
click at [472, 146] on icon at bounding box center [471, 147] width 10 height 10
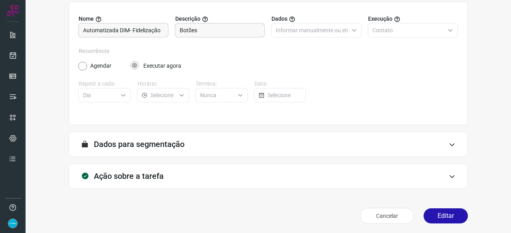
scroll to position [78, 0]
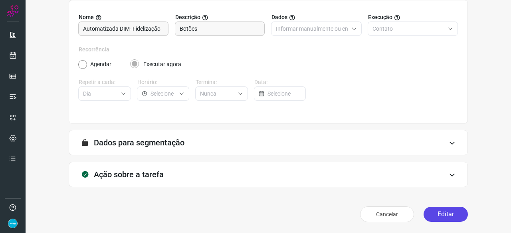
click at [431, 213] on button "Editar" at bounding box center [445, 214] width 44 height 15
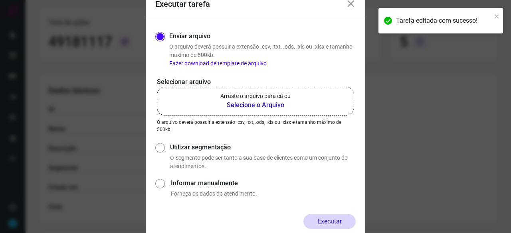
click at [245, 104] on b "Selecione o Arquivo" at bounding box center [255, 106] width 70 height 10
click at [0, 0] on input "Arraste o arquivo para cá ou Selecione o Arquivo" at bounding box center [0, 0] width 0 height 0
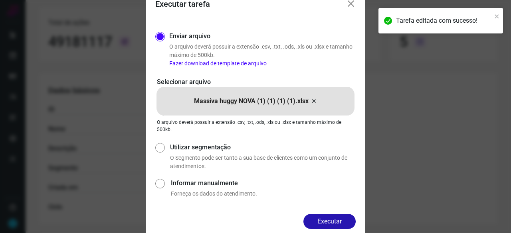
click at [335, 217] on button "Executar" at bounding box center [329, 221] width 52 height 15
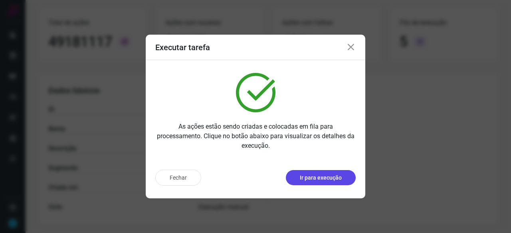
click at [331, 174] on button "Ir para execução" at bounding box center [321, 177] width 70 height 15
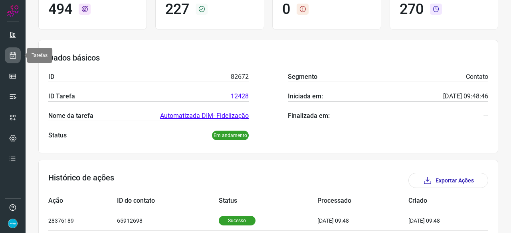
click at [12, 56] on icon at bounding box center [13, 55] width 8 height 8
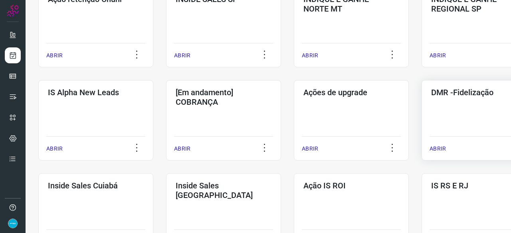
click at [440, 147] on p "ABRIR" at bounding box center [437, 149] width 16 height 8
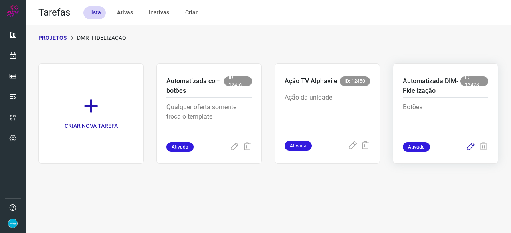
click at [468, 146] on icon at bounding box center [471, 147] width 10 height 10
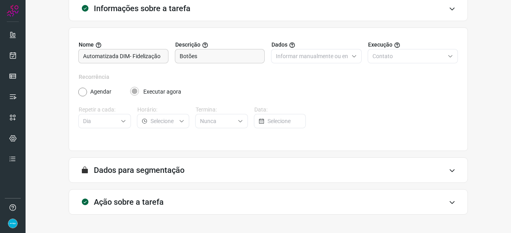
scroll to position [78, 0]
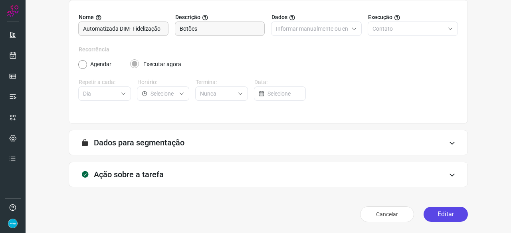
click at [439, 212] on button "Editar" at bounding box center [445, 214] width 44 height 15
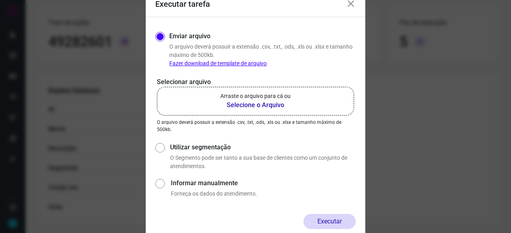
click at [261, 104] on b "Selecione o Arquivo" at bounding box center [255, 106] width 70 height 10
click at [0, 0] on input "Arraste o arquivo para cá ou Selecione o Arquivo" at bounding box center [0, 0] width 0 height 0
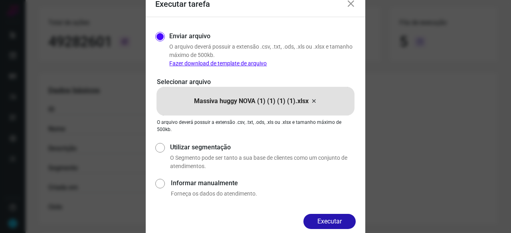
drag, startPoint x: 343, startPoint y: 220, endPoint x: 364, endPoint y: 222, distance: 20.8
click at [345, 220] on button "Executar" at bounding box center [329, 221] width 52 height 15
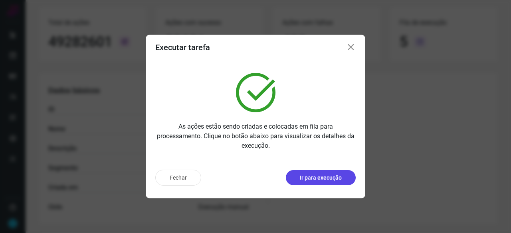
click at [320, 178] on p "Ir para execução" at bounding box center [321, 178] width 42 height 8
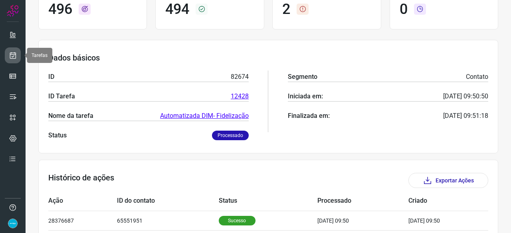
click at [9, 56] on icon at bounding box center [13, 55] width 8 height 8
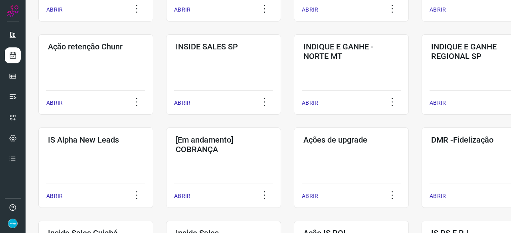
scroll to position [223, 0]
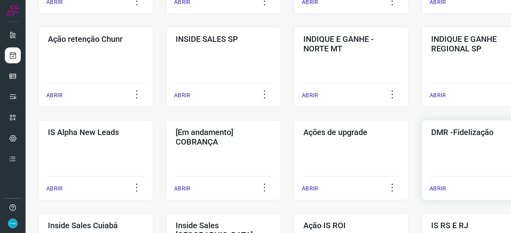
click at [440, 190] on p "ABRIR" at bounding box center [437, 189] width 16 height 8
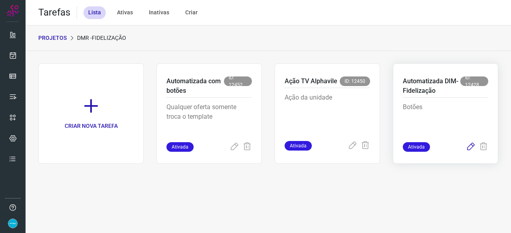
click at [470, 147] on icon at bounding box center [471, 147] width 10 height 10
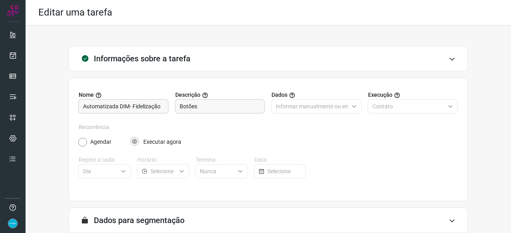
scroll to position [78, 0]
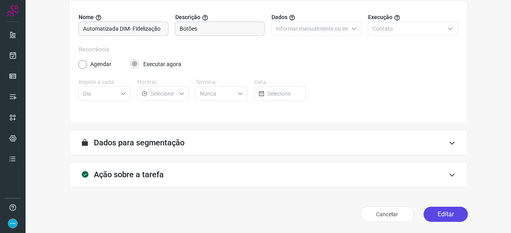
click at [438, 212] on button "Editar" at bounding box center [445, 214] width 44 height 15
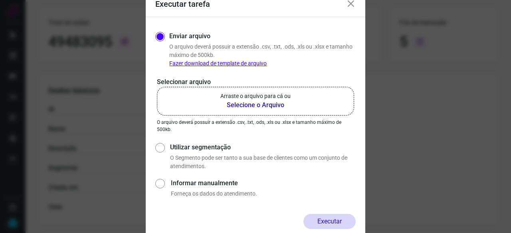
click at [256, 104] on b "Selecione o Arquivo" at bounding box center [255, 106] width 70 height 10
click at [0, 0] on input "Arraste o arquivo para cá ou Selecione o Arquivo" at bounding box center [0, 0] width 0 height 0
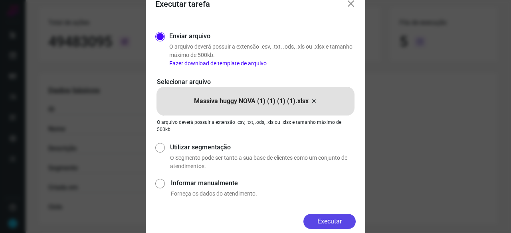
click at [315, 220] on button "Executar" at bounding box center [329, 221] width 52 height 15
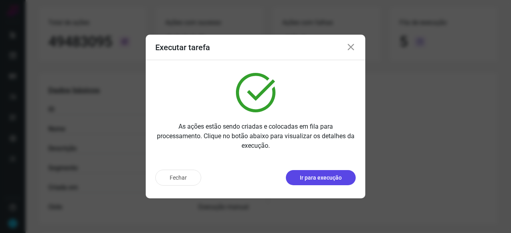
click at [321, 175] on p "Ir para execução" at bounding box center [321, 178] width 42 height 8
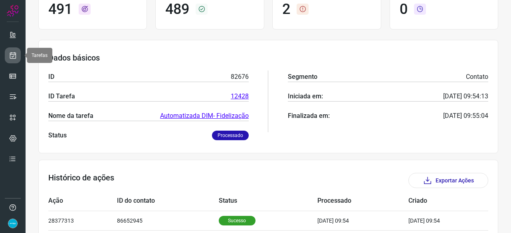
click at [12, 53] on icon at bounding box center [13, 55] width 8 height 8
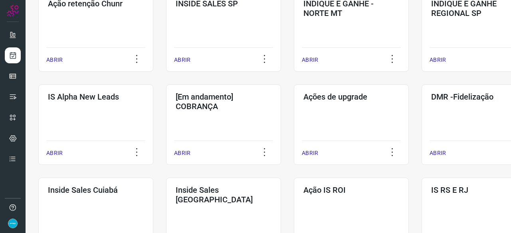
scroll to position [263, 0]
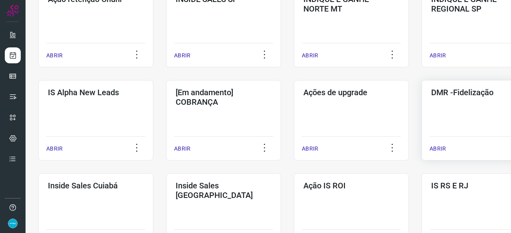
click at [440, 152] on p "ABRIR" at bounding box center [437, 149] width 16 height 8
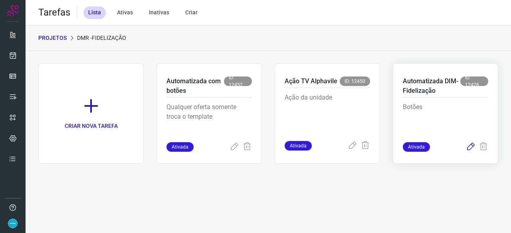
click at [472, 146] on icon at bounding box center [471, 147] width 10 height 10
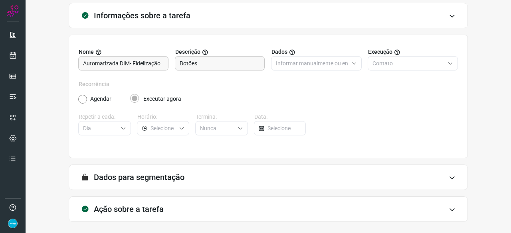
scroll to position [78, 0]
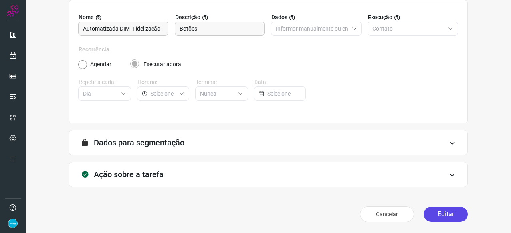
click at [434, 215] on button "Editar" at bounding box center [445, 214] width 44 height 15
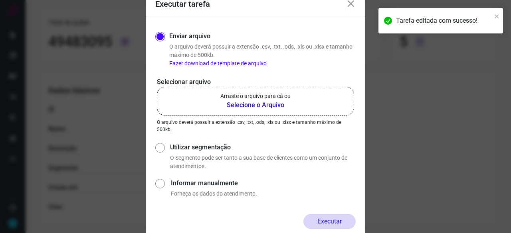
click at [243, 106] on b "Selecione o Arquivo" at bounding box center [255, 106] width 70 height 10
click at [0, 0] on input "Arraste o arquivo para cá ou Selecione o Arquivo" at bounding box center [0, 0] width 0 height 0
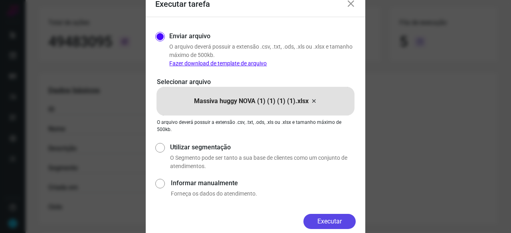
click at [337, 220] on button "Executar" at bounding box center [329, 221] width 52 height 15
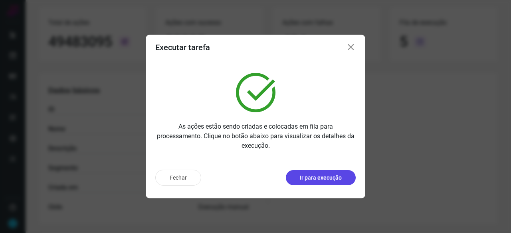
click at [318, 177] on p "Ir para execução" at bounding box center [321, 178] width 42 height 8
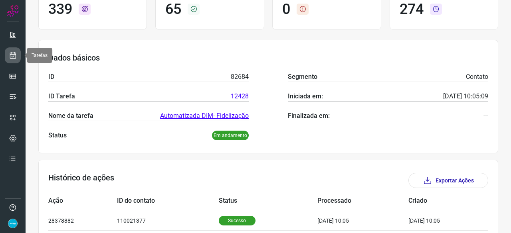
click at [16, 51] on icon at bounding box center [13, 55] width 8 height 8
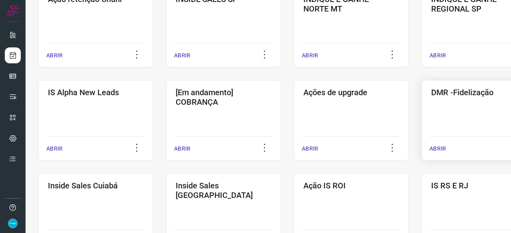
click at [436, 149] on p "ABRIR" at bounding box center [437, 149] width 16 height 8
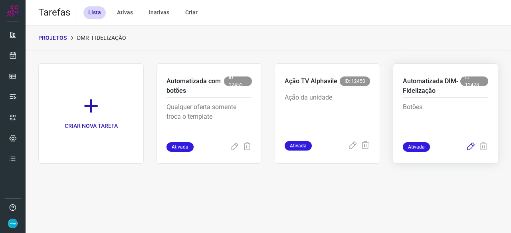
click at [470, 146] on icon at bounding box center [471, 147] width 10 height 10
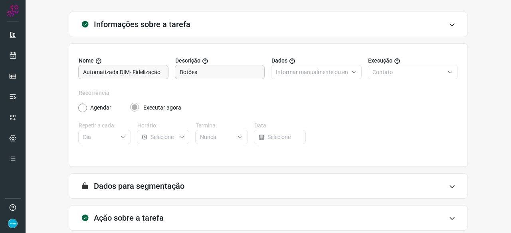
scroll to position [78, 0]
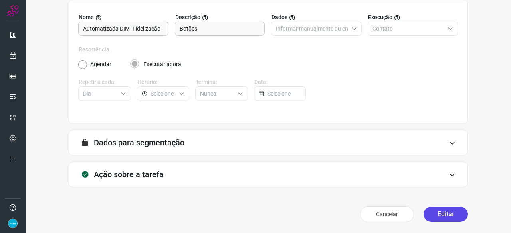
click at [450, 215] on button "Editar" at bounding box center [445, 214] width 44 height 15
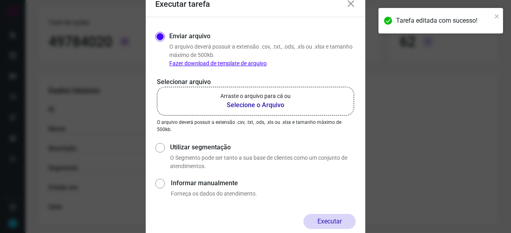
click at [245, 107] on b "Selecione o Arquivo" at bounding box center [255, 106] width 70 height 10
click at [0, 0] on input "Arraste o arquivo para cá ou Selecione o Arquivo" at bounding box center [0, 0] width 0 height 0
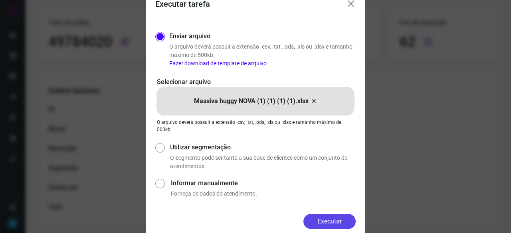
click at [343, 222] on button "Executar" at bounding box center [329, 221] width 52 height 15
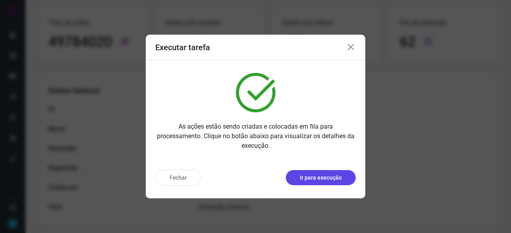
click at [312, 175] on p "Ir para execução" at bounding box center [321, 178] width 42 height 8
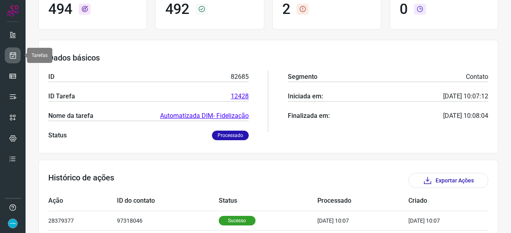
click at [10, 57] on icon at bounding box center [13, 55] width 8 height 8
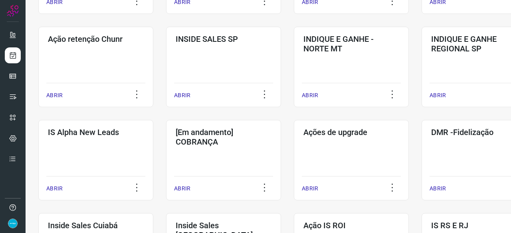
scroll to position [303, 0]
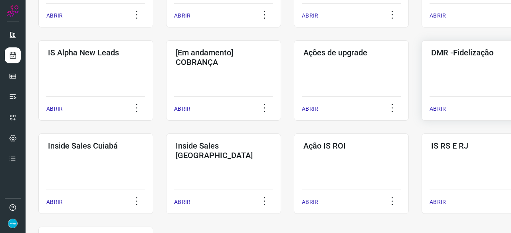
click at [438, 109] on p "ABRIR" at bounding box center [437, 109] width 16 height 8
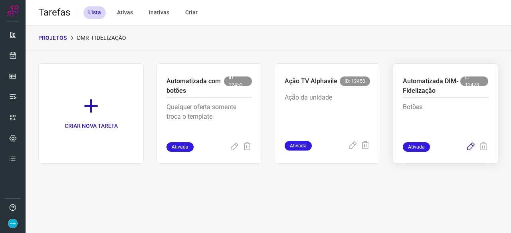
click at [472, 146] on icon at bounding box center [471, 147] width 10 height 10
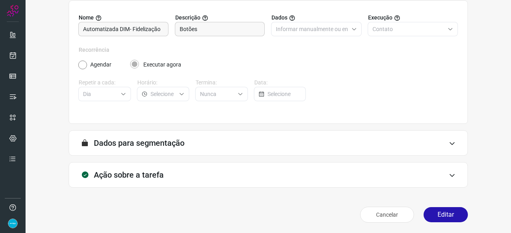
scroll to position [78, 0]
click at [441, 212] on button "Editar" at bounding box center [445, 214] width 44 height 15
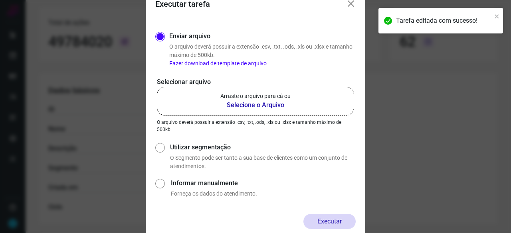
click at [239, 106] on b "Selecione o Arquivo" at bounding box center [255, 106] width 70 height 10
click at [0, 0] on input "Arraste o arquivo para cá ou Selecione o Arquivo" at bounding box center [0, 0] width 0 height 0
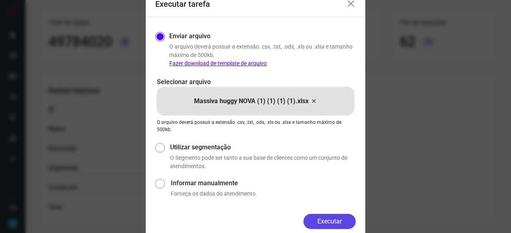
click at [338, 218] on button "Executar" at bounding box center [329, 221] width 52 height 15
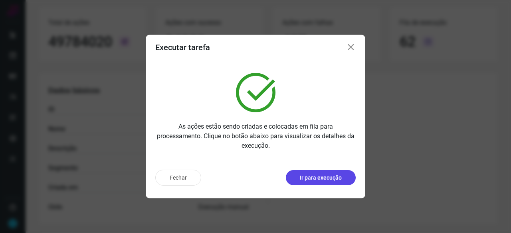
click at [338, 172] on button "Ir para execução" at bounding box center [321, 177] width 70 height 15
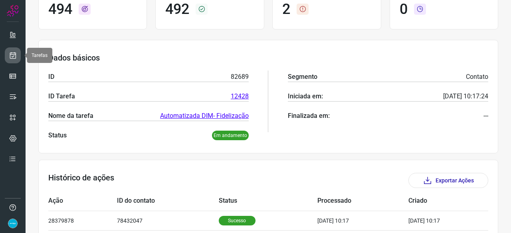
click at [12, 55] on icon at bounding box center [13, 55] width 8 height 8
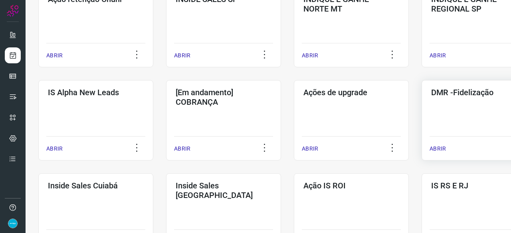
click at [437, 149] on p "ABRIR" at bounding box center [437, 149] width 16 height 8
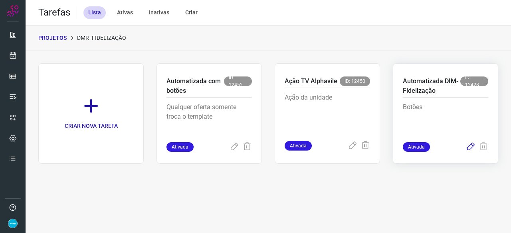
click at [469, 146] on icon at bounding box center [471, 147] width 10 height 10
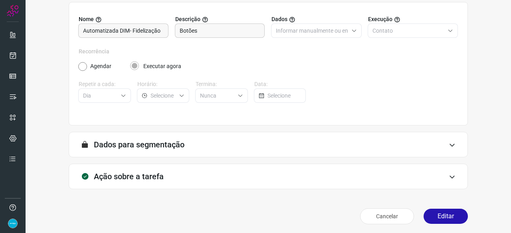
scroll to position [78, 0]
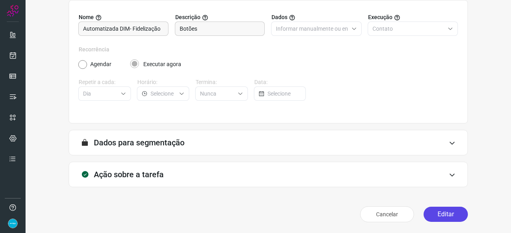
click at [445, 217] on button "Editar" at bounding box center [445, 214] width 44 height 15
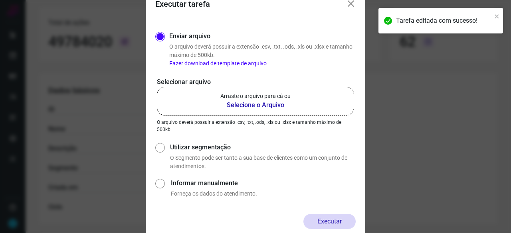
click at [250, 107] on b "Selecione o Arquivo" at bounding box center [255, 106] width 70 height 10
click at [0, 0] on input "Arraste o arquivo para cá ou Selecione o Arquivo" at bounding box center [0, 0] width 0 height 0
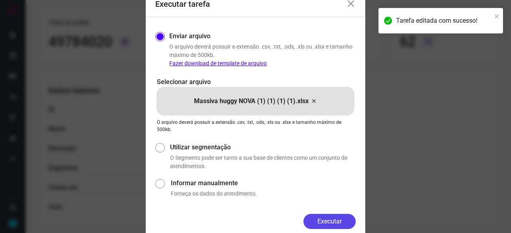
click at [343, 223] on button "Executar" at bounding box center [329, 221] width 52 height 15
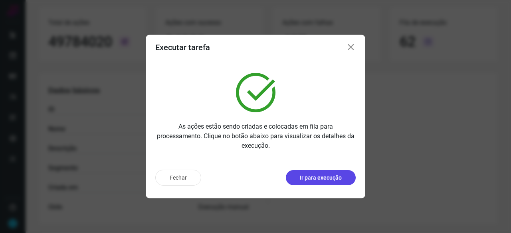
click at [322, 176] on p "Ir para execução" at bounding box center [321, 178] width 42 height 8
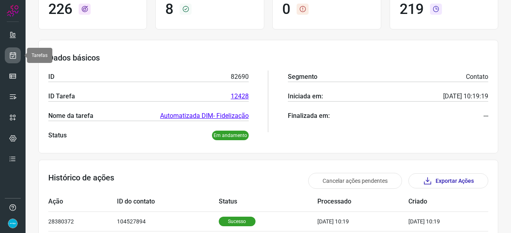
click at [15, 55] on icon at bounding box center [13, 55] width 8 height 8
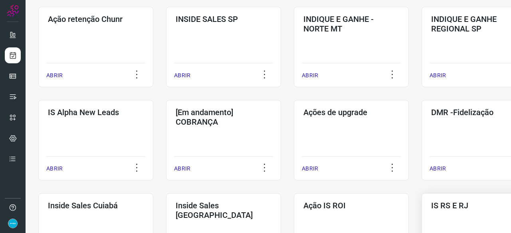
scroll to position [303, 0]
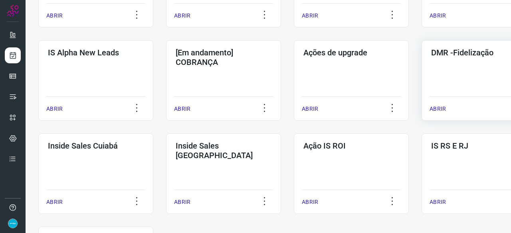
click at [436, 101] on div "ABRIR" at bounding box center [478, 107] width 99 height 20
click at [440, 111] on p "ABRIR" at bounding box center [437, 109] width 16 height 8
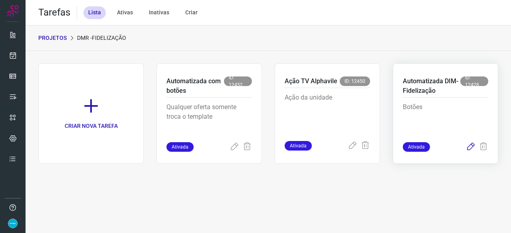
click at [472, 146] on icon at bounding box center [471, 147] width 10 height 10
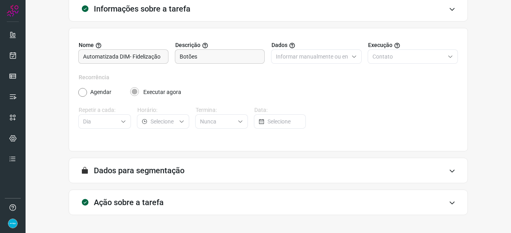
scroll to position [78, 0]
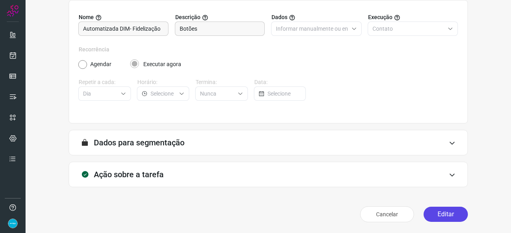
click at [445, 220] on button "Editar" at bounding box center [445, 214] width 44 height 15
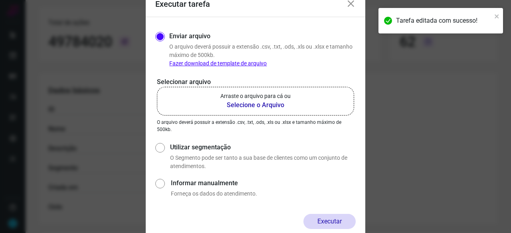
click at [260, 105] on b "Selecione o Arquivo" at bounding box center [255, 106] width 70 height 10
click at [0, 0] on input "Arraste o arquivo para cá ou Selecione o Arquivo" at bounding box center [0, 0] width 0 height 0
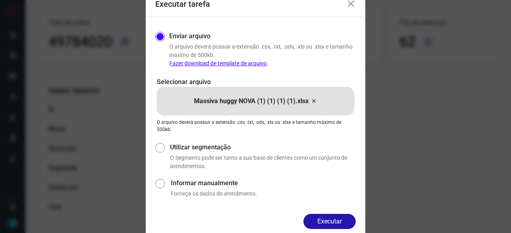
drag, startPoint x: 337, startPoint y: 221, endPoint x: 359, endPoint y: 226, distance: 23.0
click at [338, 221] on button "Executar" at bounding box center [329, 221] width 52 height 15
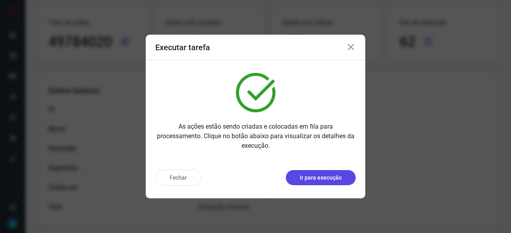
click at [323, 178] on p "Ir para execução" at bounding box center [321, 178] width 42 height 8
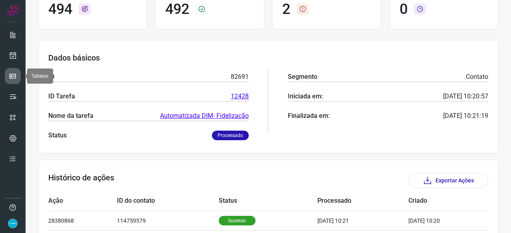
click at [14, 73] on icon at bounding box center [13, 76] width 8 height 8
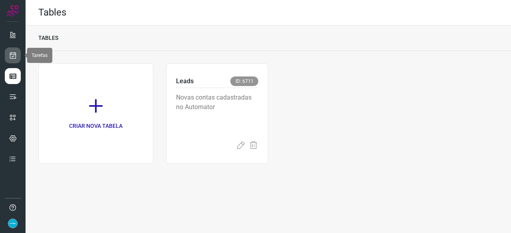
click at [16, 53] on icon at bounding box center [13, 55] width 8 height 8
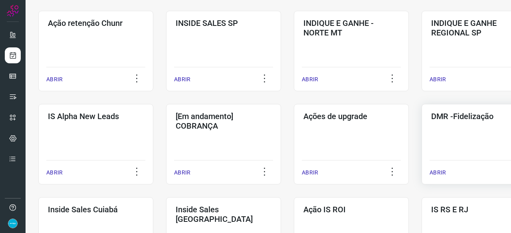
click at [440, 172] on p "ABRIR" at bounding box center [437, 173] width 16 height 8
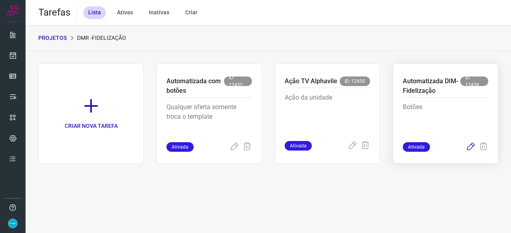
click at [468, 146] on icon at bounding box center [471, 147] width 10 height 10
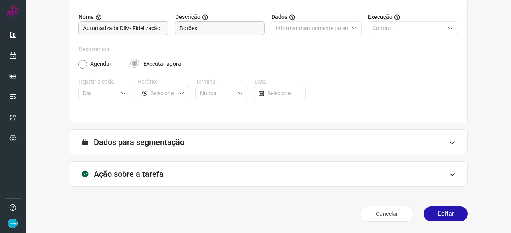
scroll to position [78, 0]
click at [438, 213] on button "Editar" at bounding box center [445, 214] width 44 height 15
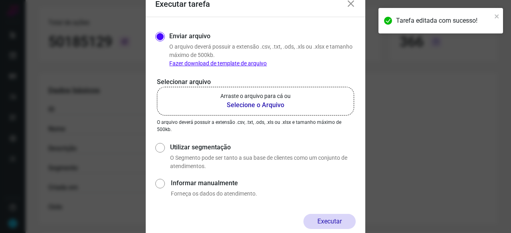
click at [250, 103] on b "Selecione o Arquivo" at bounding box center [255, 106] width 70 height 10
click at [0, 0] on input "Arraste o arquivo para cá ou Selecione o Arquivo" at bounding box center [0, 0] width 0 height 0
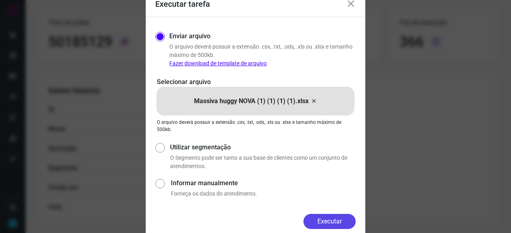
click at [327, 220] on button "Executar" at bounding box center [329, 221] width 52 height 15
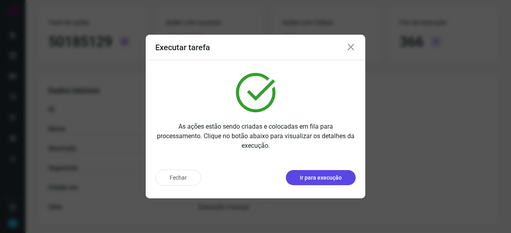
click at [317, 175] on p "Ir para execução" at bounding box center [321, 178] width 42 height 8
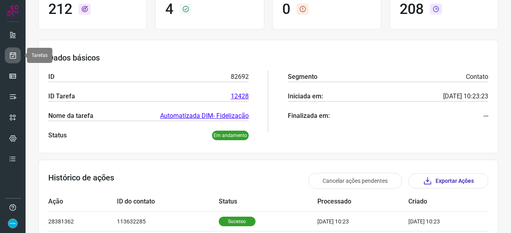
click at [16, 54] on icon at bounding box center [13, 55] width 8 height 8
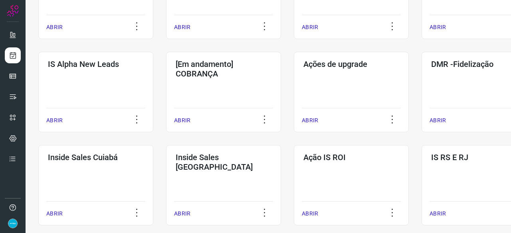
scroll to position [303, 0]
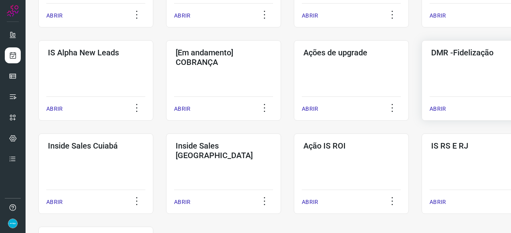
click at [431, 109] on p "ABRIR" at bounding box center [437, 109] width 16 height 8
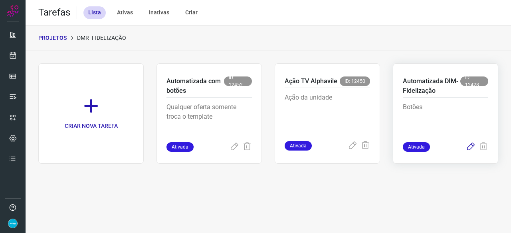
click at [469, 146] on icon at bounding box center [471, 147] width 10 height 10
